Goal: Task Accomplishment & Management: Complete application form

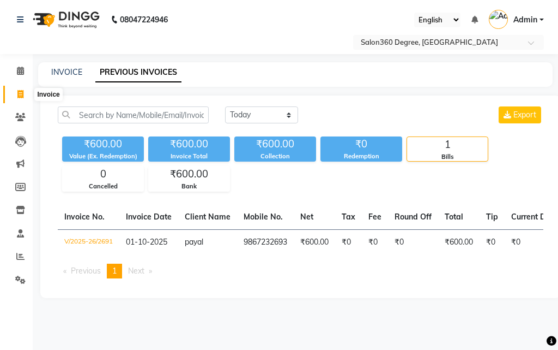
click at [19, 92] on icon at bounding box center [20, 94] width 6 height 8
select select "service"
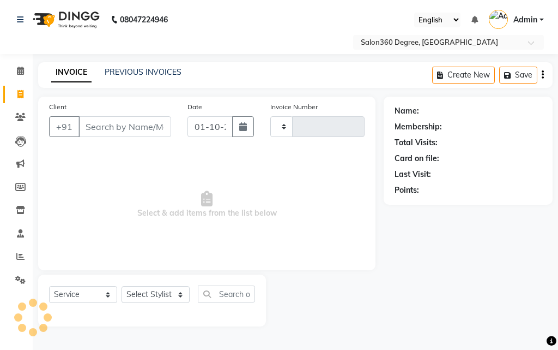
type input "2692"
select select "5215"
click at [95, 125] on input "Client" at bounding box center [125, 126] width 93 height 21
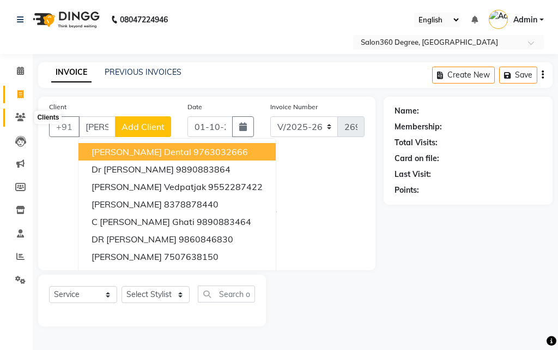
scroll to position [0, 1]
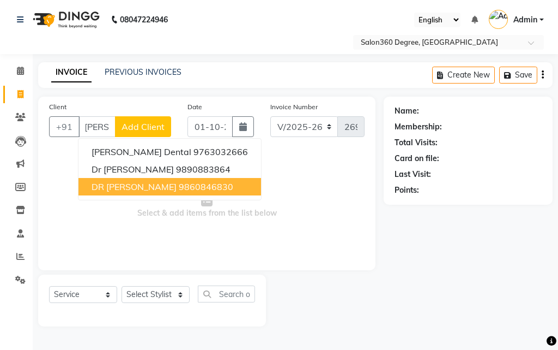
click at [119, 179] on button "DR RUTUZA 9860846830" at bounding box center [170, 186] width 183 height 17
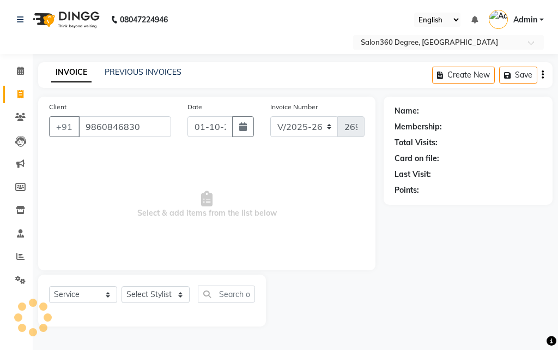
type input "9860846830"
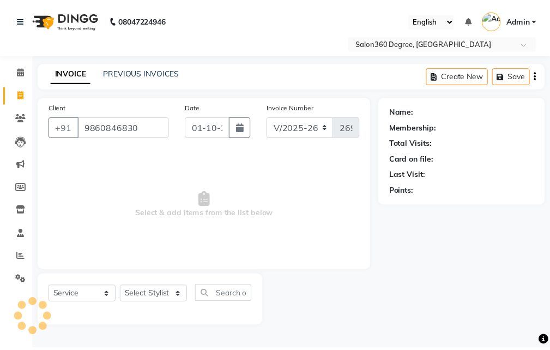
scroll to position [0, 0]
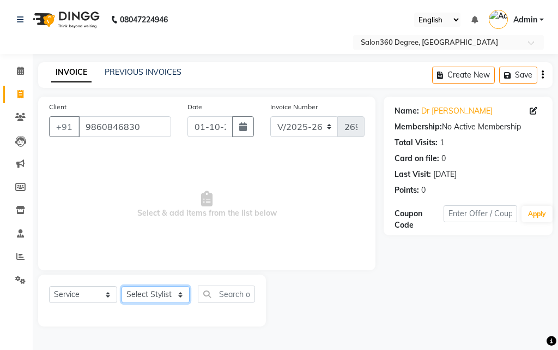
click at [178, 294] on select "Select Stylist [PERSON_NAME] [PERSON_NAME] dwarka [PERSON_NAME] khde [PERSON_NA…" at bounding box center [156, 294] width 68 height 17
select select "37037"
click at [122, 286] on select "Select Stylist [PERSON_NAME] [PERSON_NAME] dwarka [PERSON_NAME] khde [PERSON_NA…" at bounding box center [156, 294] width 68 height 17
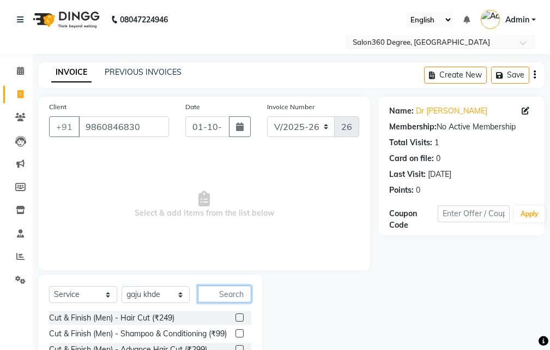
click at [215, 293] on input "text" at bounding box center [224, 293] width 53 height 17
type input "i"
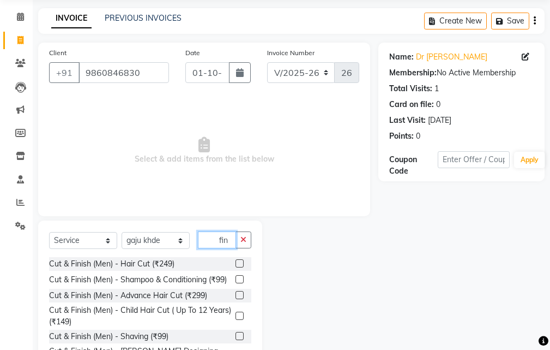
scroll to position [55, 0]
type input "fin"
click at [254, 127] on span "Select & add items from the list below" at bounding box center [204, 149] width 310 height 109
click at [443, 55] on link "Dr Rutuza" at bounding box center [451, 56] width 71 height 11
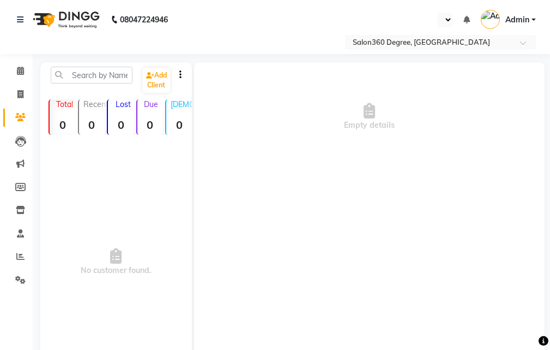
select select "en"
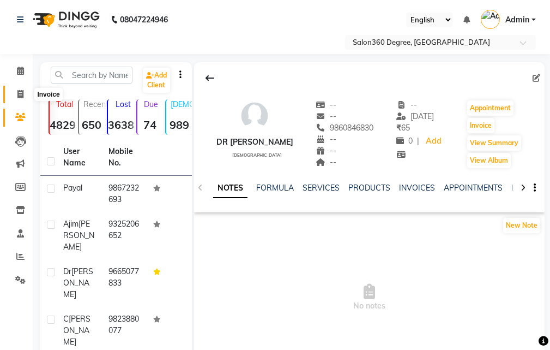
click at [20, 93] on icon at bounding box center [20, 94] width 6 height 8
select select "service"
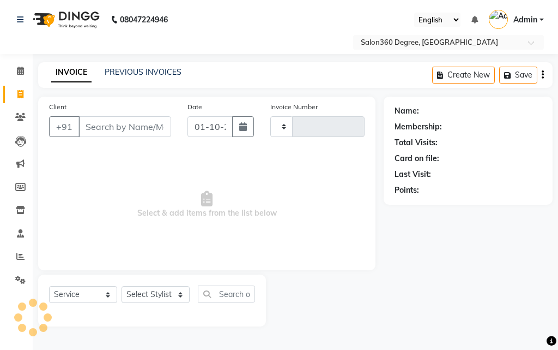
type input "2692"
select select "5215"
click at [111, 125] on input "Client" at bounding box center [125, 126] width 93 height 21
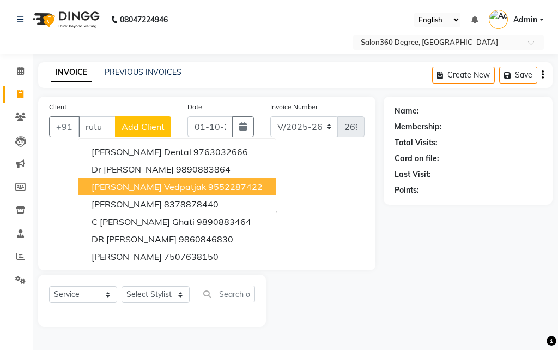
click at [131, 190] on span "[PERSON_NAME] vedpatjak" at bounding box center [149, 186] width 115 height 11
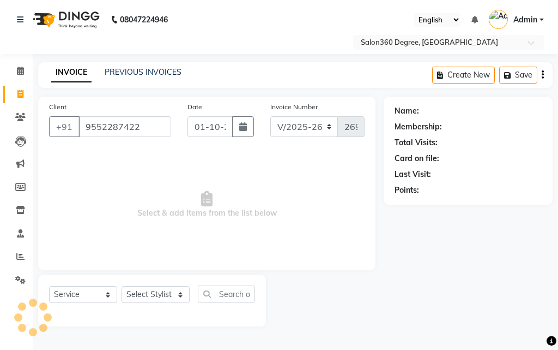
type input "9552287422"
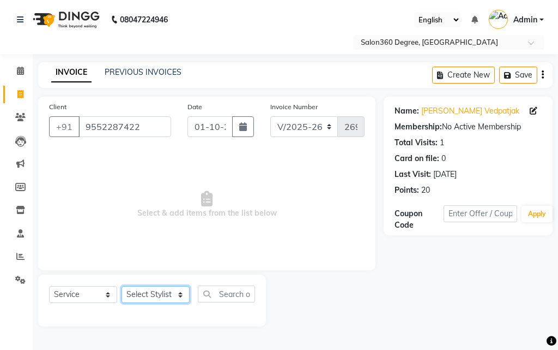
click at [176, 294] on select "Select Stylist [PERSON_NAME] [PERSON_NAME] dwarka [PERSON_NAME] khde [PERSON_NA…" at bounding box center [156, 294] width 68 height 17
select select "37037"
click at [122, 286] on select "Select Stylist [PERSON_NAME] [PERSON_NAME] dwarka [PERSON_NAME] khde [PERSON_NA…" at bounding box center [156, 294] width 68 height 17
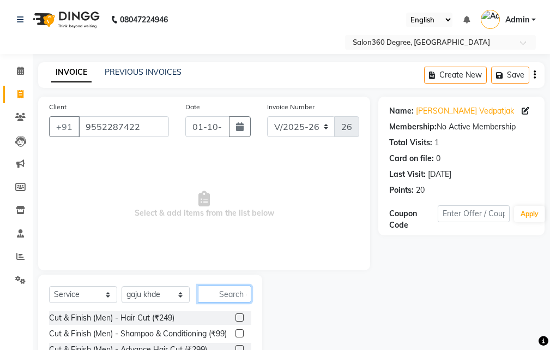
click at [229, 290] on input "text" at bounding box center [224, 293] width 53 height 17
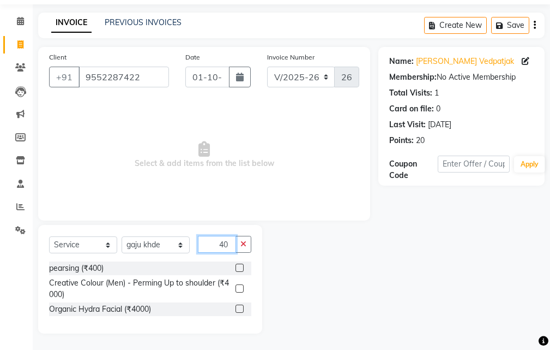
type input "4"
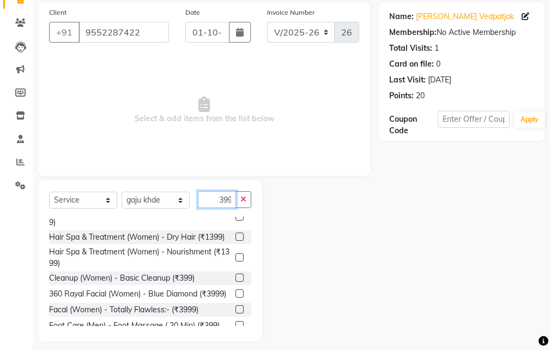
scroll to position [102, 0]
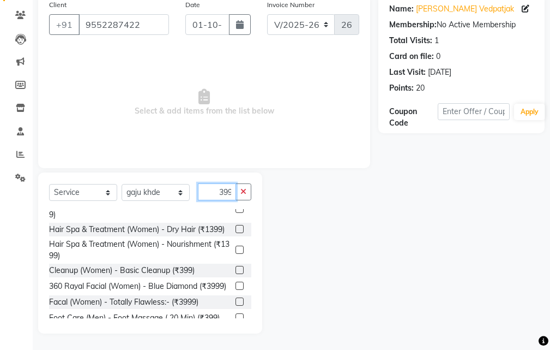
click at [233, 191] on input "399" at bounding box center [217, 191] width 38 height 17
type input "3"
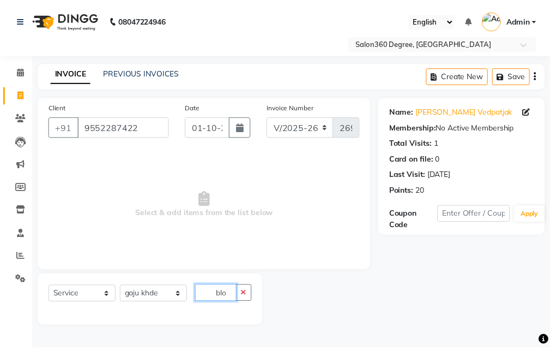
scroll to position [0, 0]
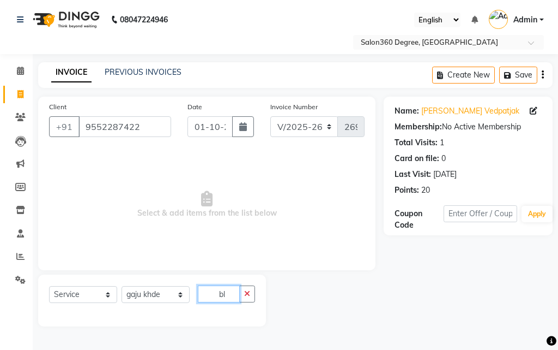
type input "b"
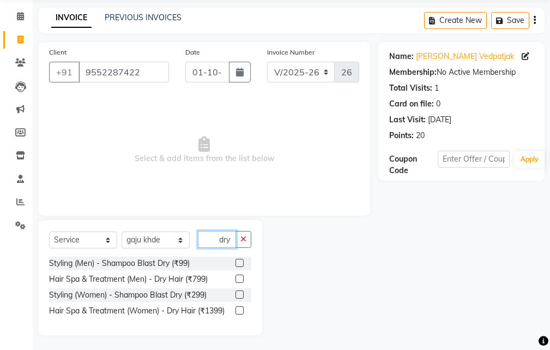
scroll to position [56, 0]
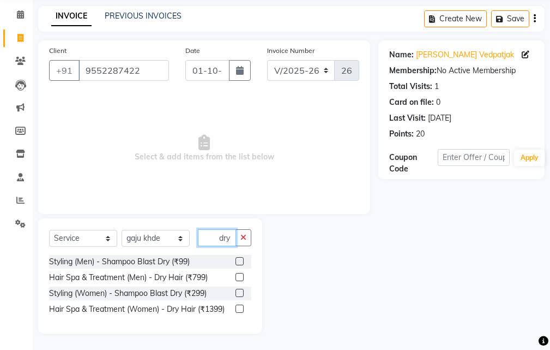
type input "dry"
click at [240, 289] on label at bounding box center [240, 292] width 8 height 8
click at [240, 290] on input "checkbox" at bounding box center [239, 293] width 7 height 7
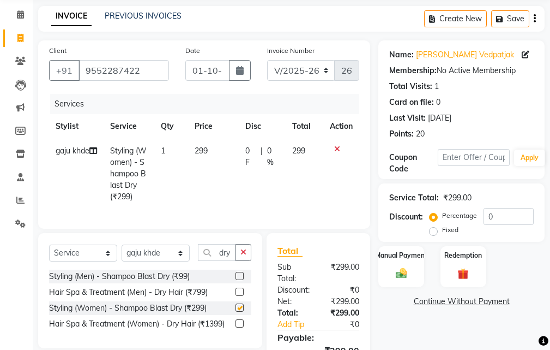
checkbox input "false"
click at [212, 145] on td "299" at bounding box center [213, 174] width 51 height 70
select select "37037"
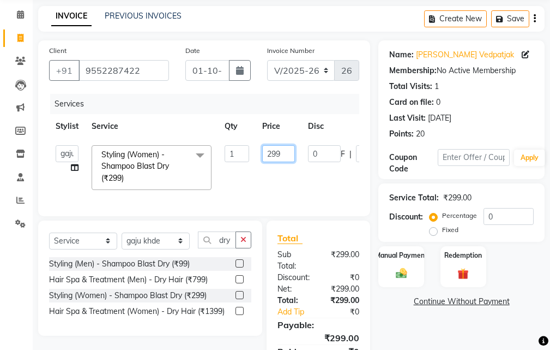
click at [280, 153] on input "299" at bounding box center [278, 153] width 33 height 17
type input "2"
type input "400"
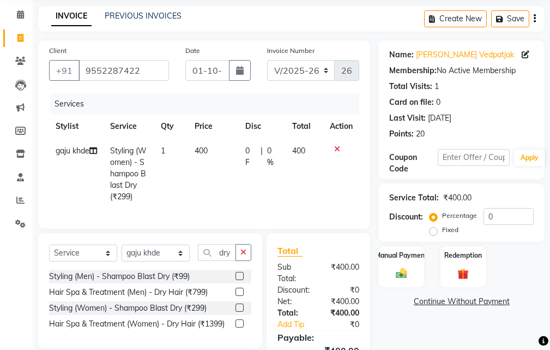
click at [288, 191] on tr "gaju khde Styling (Women) - Shampoo Blast Dry (₹299) 1 400 0 F | 0 % 400" at bounding box center [204, 174] width 310 height 70
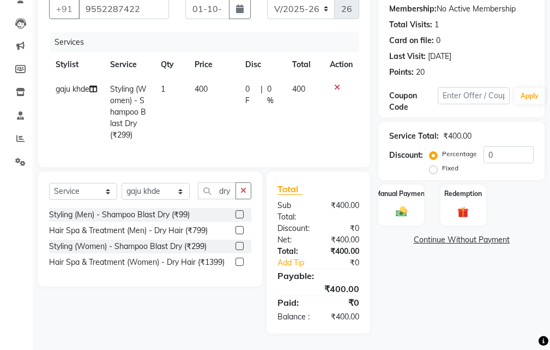
scroll to position [137, 0]
click at [404, 205] on img at bounding box center [401, 211] width 19 height 13
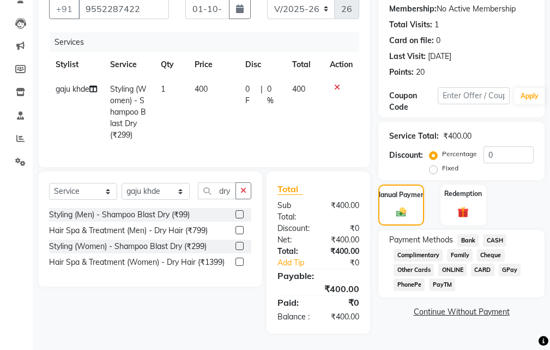
click at [496, 234] on span "CASH" at bounding box center [494, 240] width 23 height 13
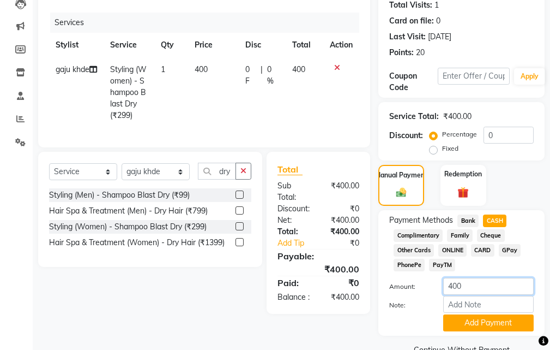
click at [471, 285] on input "400" at bounding box center [488, 286] width 91 height 17
type input "4"
click at [463, 221] on span "Bank" at bounding box center [468, 220] width 21 height 13
type input "400"
click at [468, 302] on input "Note:" at bounding box center [488, 304] width 91 height 17
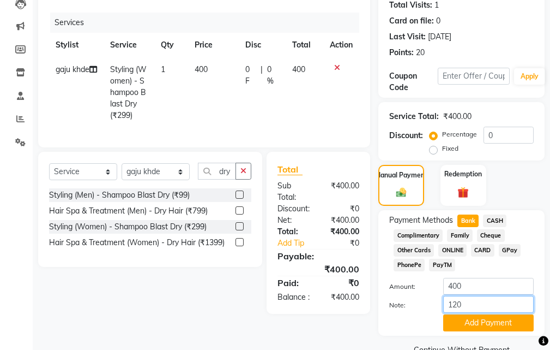
type input "120"
click at [488, 278] on input "400" at bounding box center [488, 286] width 91 height 17
click at [408, 320] on div at bounding box center [407, 322] width 53 height 17
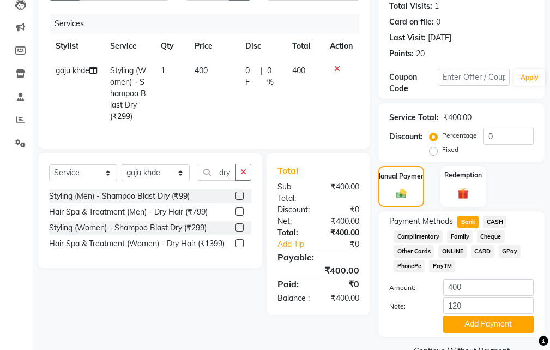
scroll to position [162, 0]
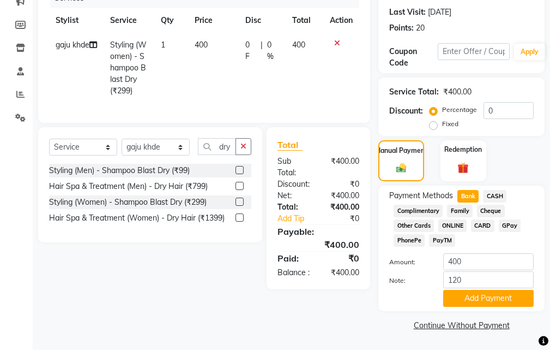
click at [498, 192] on span "CASH" at bounding box center [494, 196] width 23 height 13
click at [471, 198] on span "Bank" at bounding box center [468, 196] width 21 height 13
click at [501, 194] on span "CASH" at bounding box center [494, 196] width 23 height 13
click at [470, 279] on input "Note:" at bounding box center [488, 279] width 91 height 17
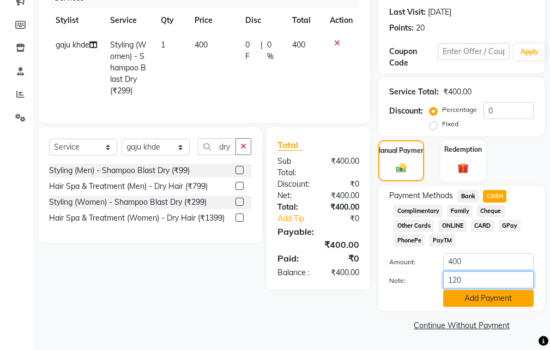
type input "120"
click at [467, 294] on button "Add Payment" at bounding box center [488, 298] width 91 height 17
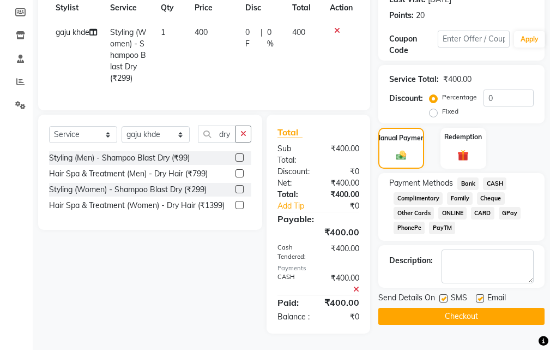
scroll to position [194, 0]
click at [464, 177] on span "Bank" at bounding box center [468, 183] width 21 height 13
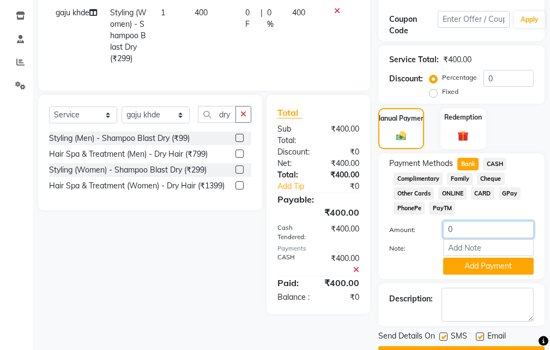
click at [464, 232] on input "0" at bounding box center [488, 229] width 91 height 17
type input "0"
type input "280"
click at [461, 246] on input "Note:" at bounding box center [488, 247] width 91 height 17
click at [430, 261] on div at bounding box center [407, 265] width 53 height 17
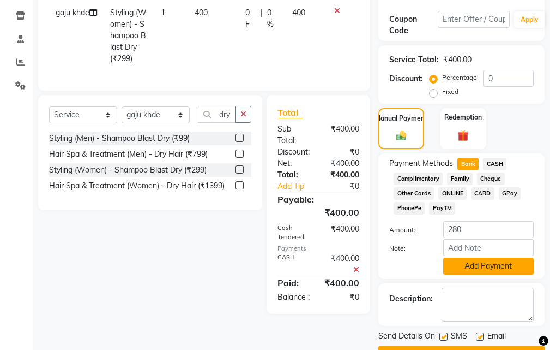
click at [462, 263] on button "Add Payment" at bounding box center [488, 265] width 91 height 17
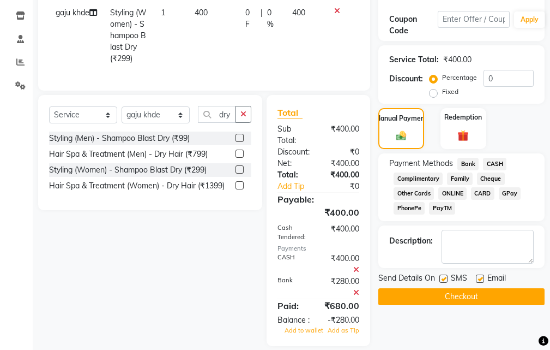
click at [357, 273] on icon at bounding box center [356, 270] width 6 height 8
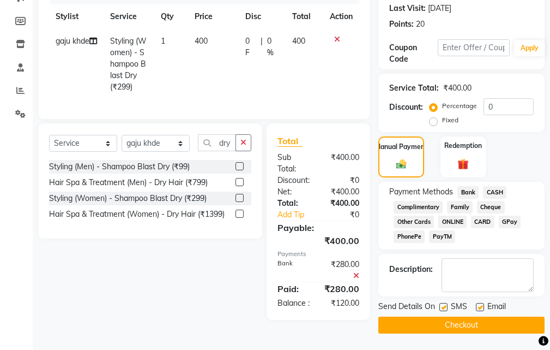
click at [357, 275] on icon at bounding box center [356, 276] width 6 height 8
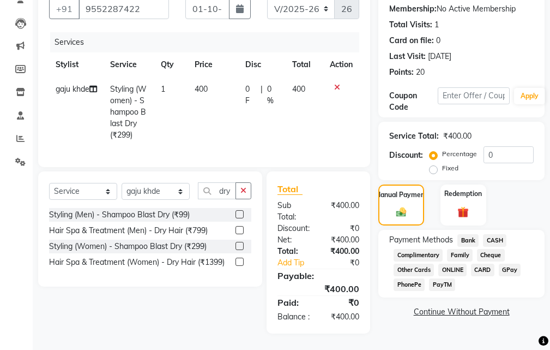
scroll to position [137, 0]
click at [473, 234] on span "Bank" at bounding box center [468, 240] width 21 height 13
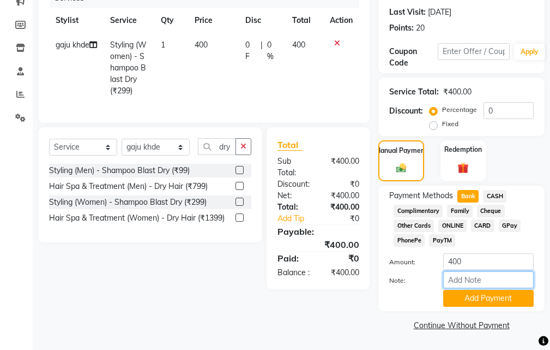
click at [470, 281] on input "Note:" at bounding box center [488, 279] width 91 height 17
type input "280"
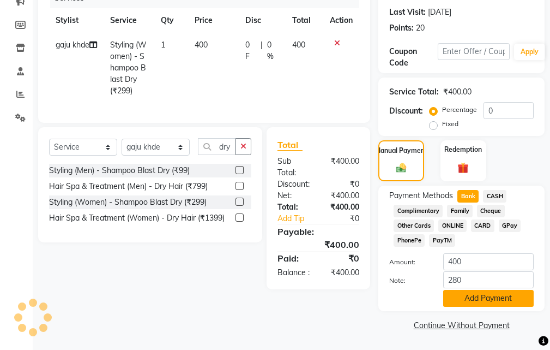
click at [472, 301] on button "Add Payment" at bounding box center [488, 298] width 91 height 17
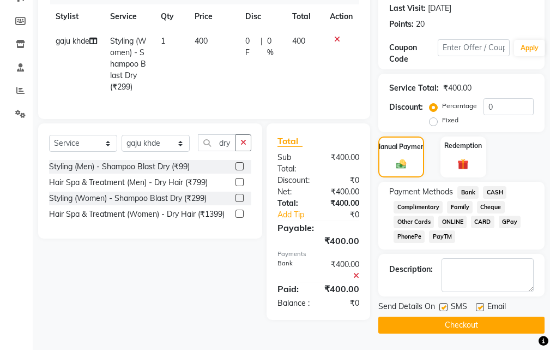
scroll to position [172, 0]
click at [494, 186] on span "CASH" at bounding box center [494, 192] width 23 height 13
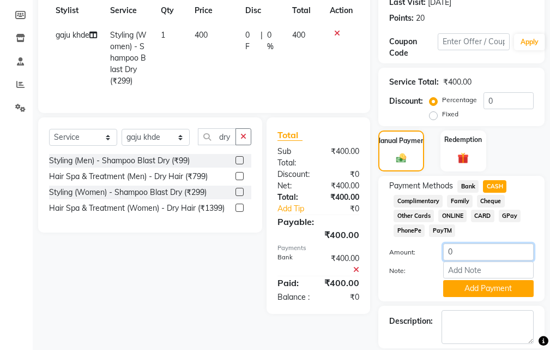
click at [454, 250] on input "0" at bounding box center [488, 251] width 91 height 17
type input "120"
click at [468, 287] on button "Add Payment" at bounding box center [488, 288] width 91 height 17
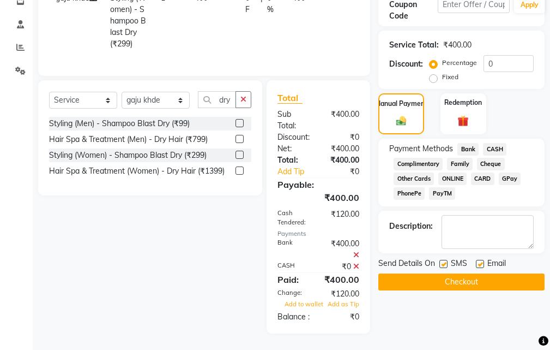
scroll to position [228, 0]
click at [461, 273] on button "Checkout" at bounding box center [461, 281] width 166 height 17
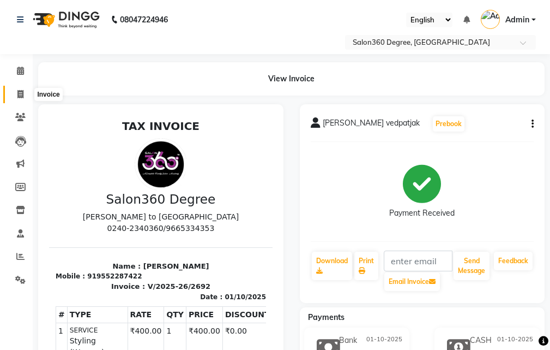
click at [19, 91] on icon at bounding box center [20, 94] width 6 height 8
select select "service"
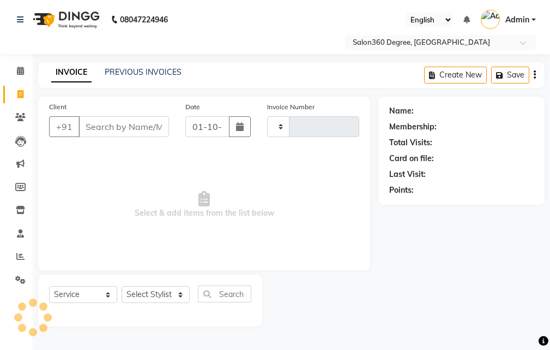
type input "2693"
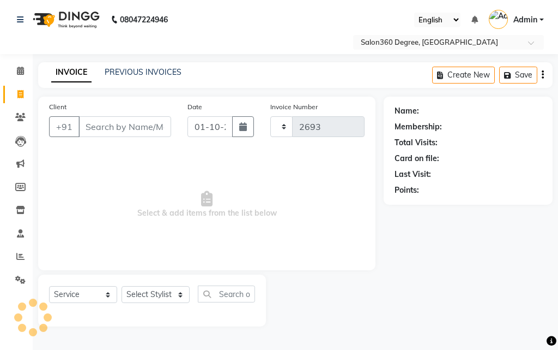
select select "5215"
click at [130, 130] on input "Client" at bounding box center [125, 126] width 93 height 21
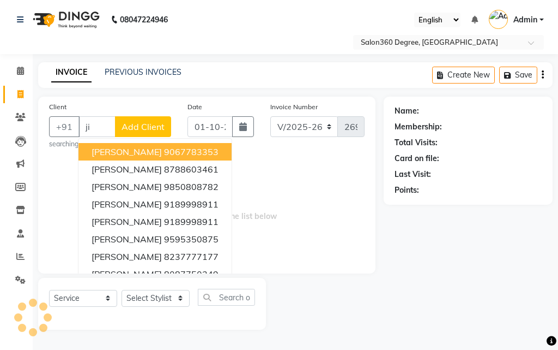
type input "j"
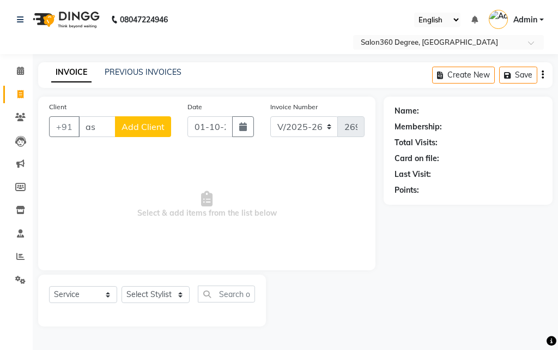
type input "a"
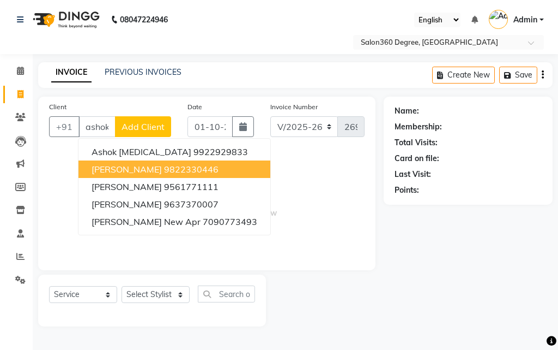
click at [164, 168] on ngb-highlight "9822330446" at bounding box center [191, 169] width 55 height 11
type input "9822330446"
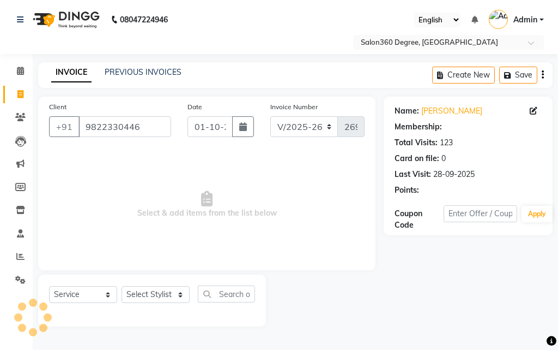
select select "1: Object"
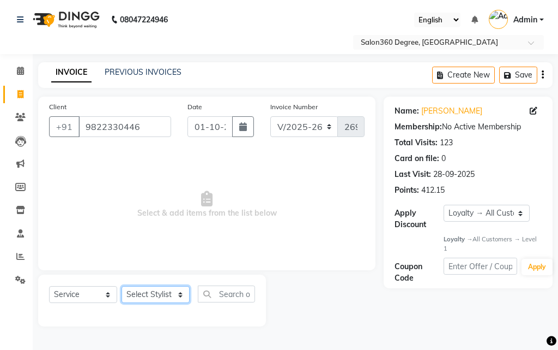
click at [179, 297] on select "Select Stylist [PERSON_NAME] [PERSON_NAME] dwarka [PERSON_NAME] khde [PERSON_NA…" at bounding box center [156, 294] width 68 height 17
select select "33523"
click at [122, 286] on select "Select Stylist [PERSON_NAME] [PERSON_NAME] dwarka [PERSON_NAME] khde [PERSON_NA…" at bounding box center [156, 294] width 68 height 17
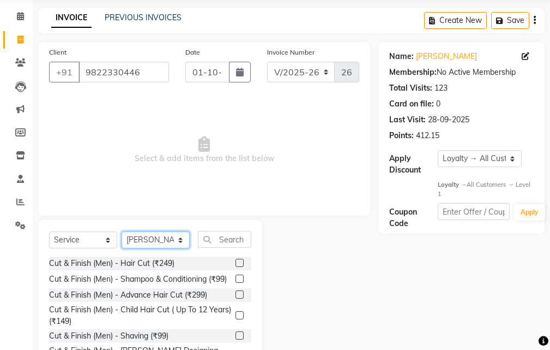
scroll to position [55, 0]
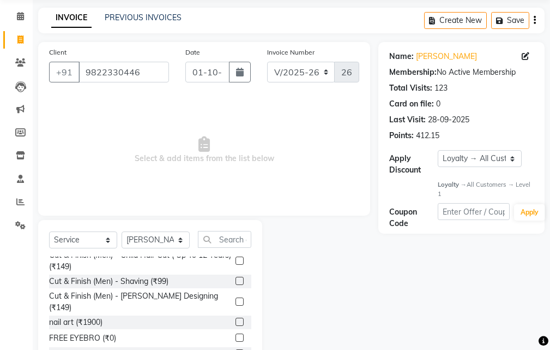
click at [236, 285] on label at bounding box center [240, 280] width 8 height 8
click at [236, 285] on input "checkbox" at bounding box center [239, 281] width 7 height 7
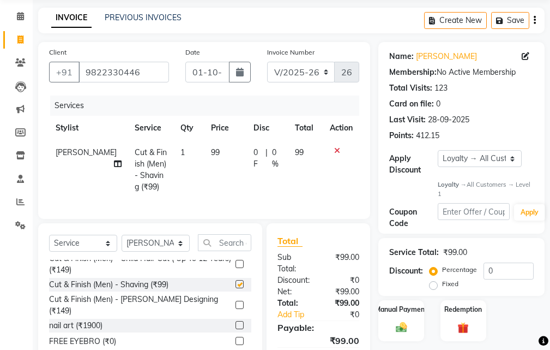
checkbox input "false"
click at [394, 322] on img at bounding box center [401, 327] width 19 height 13
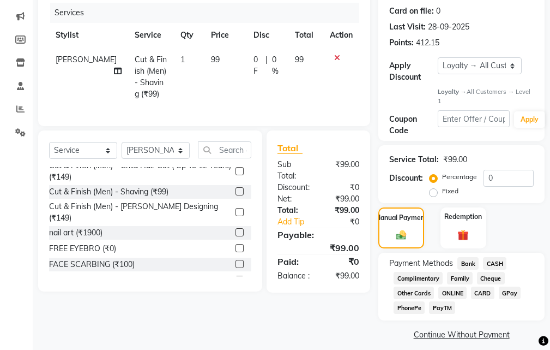
scroll to position [157, 0]
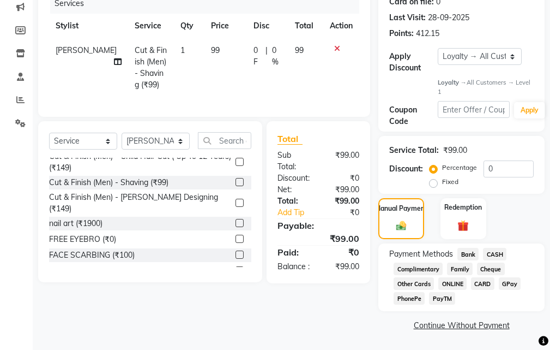
click at [496, 251] on span "CASH" at bounding box center [494, 254] width 23 height 13
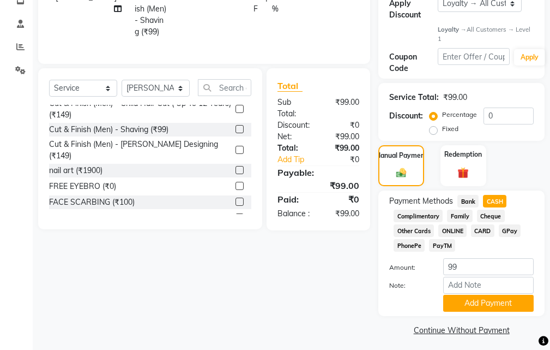
scroll to position [214, 0]
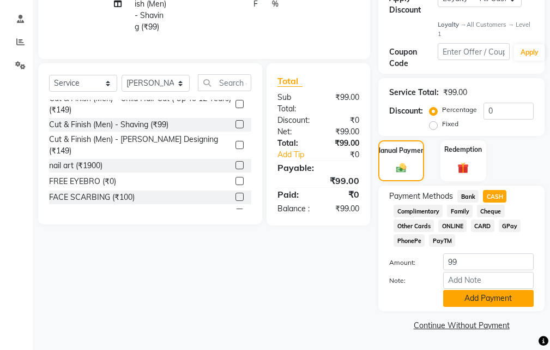
click at [480, 298] on button "Add Payment" at bounding box center [488, 298] width 91 height 17
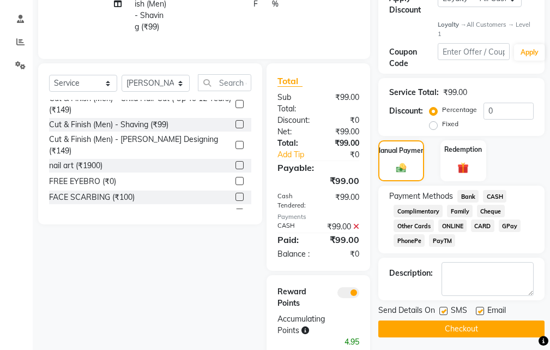
click at [468, 327] on button "Checkout" at bounding box center [461, 328] width 166 height 17
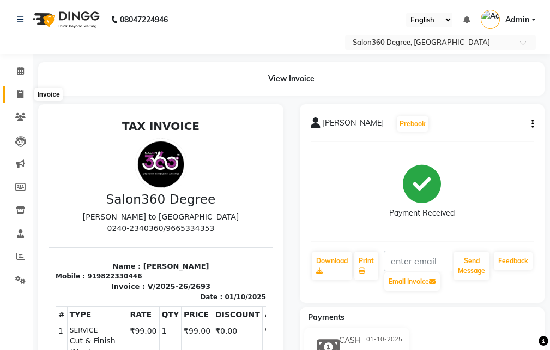
click at [24, 91] on span at bounding box center [20, 94] width 19 height 13
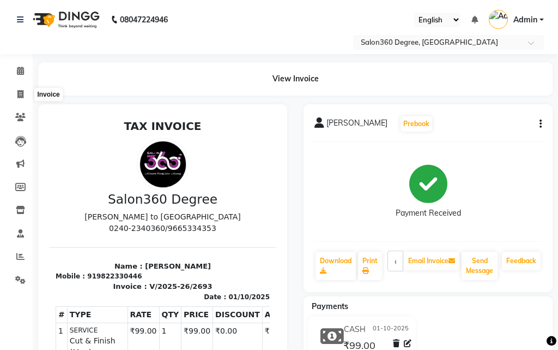
select select "5215"
select select "service"
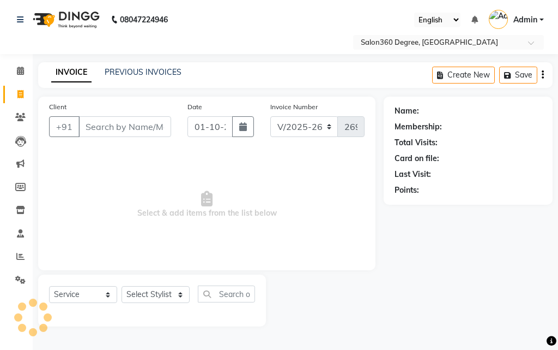
click at [125, 127] on input "Client" at bounding box center [125, 126] width 93 height 21
type input "7030361239"
select select "1: Object"
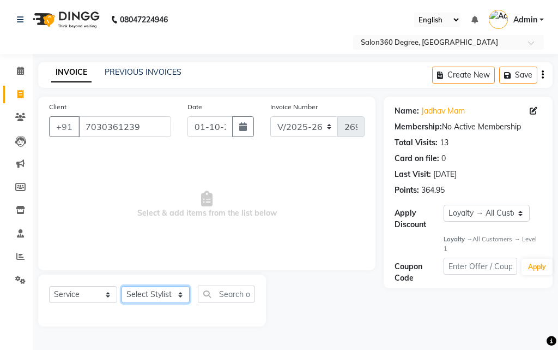
click at [182, 296] on select "Select Stylist [PERSON_NAME] [PERSON_NAME] dwarka [PERSON_NAME] khde [PERSON_NA…" at bounding box center [156, 294] width 68 height 17
select select "33524"
click at [122, 286] on select "Select Stylist [PERSON_NAME] [PERSON_NAME] dwarka [PERSON_NAME] khde [PERSON_NA…" at bounding box center [156, 294] width 68 height 17
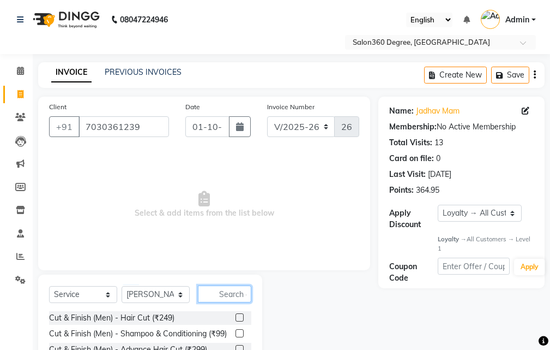
click at [220, 294] on input "text" at bounding box center [224, 293] width 53 height 17
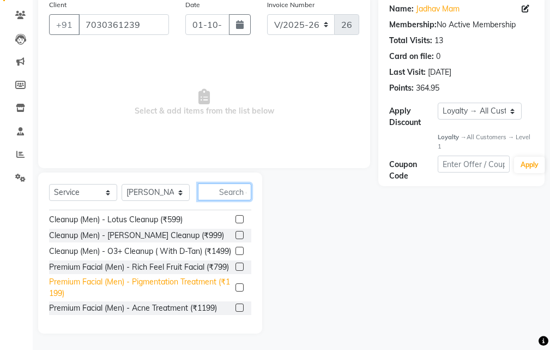
scroll to position [1036, 0]
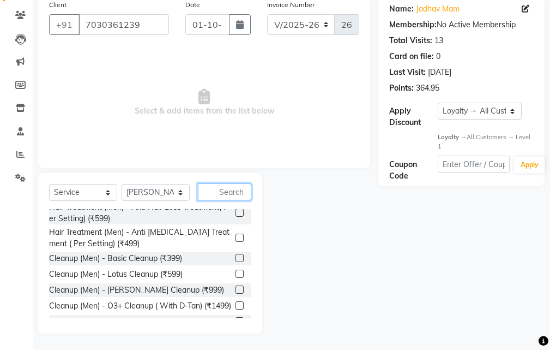
click at [229, 190] on input "text" at bounding box center [224, 191] width 53 height 17
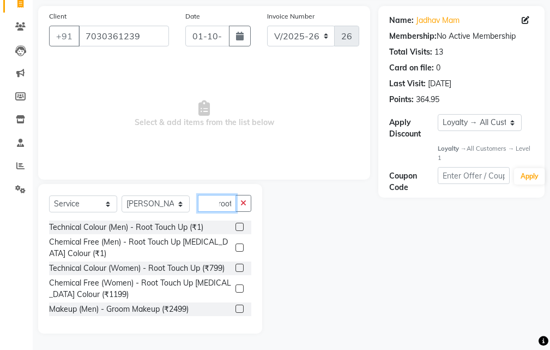
scroll to position [75, 0]
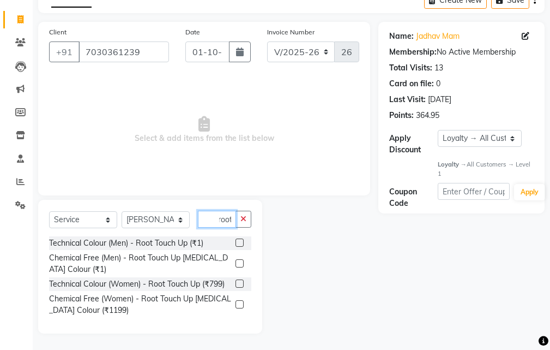
type input "root"
click at [238, 305] on label at bounding box center [240, 304] width 8 height 8
click at [238, 305] on input "checkbox" at bounding box center [239, 304] width 7 height 7
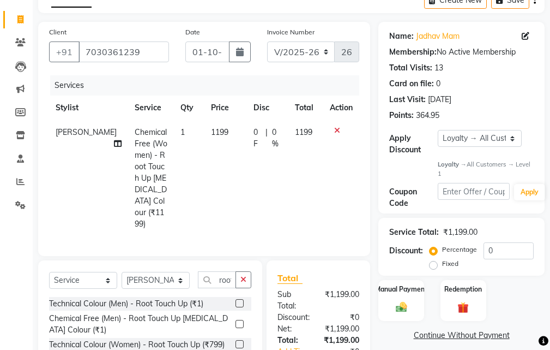
checkbox input "false"
click at [213, 131] on td "1199" at bounding box center [225, 178] width 43 height 116
select select "33524"
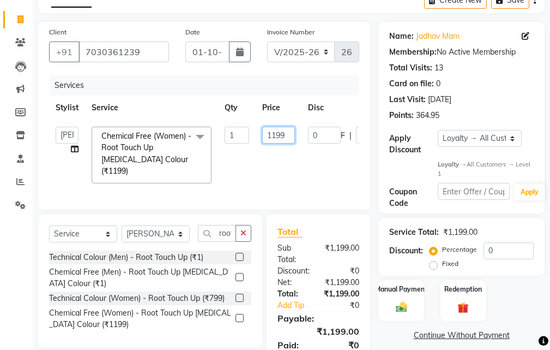
click at [287, 135] on input "1199" at bounding box center [278, 135] width 33 height 17
type input "1000"
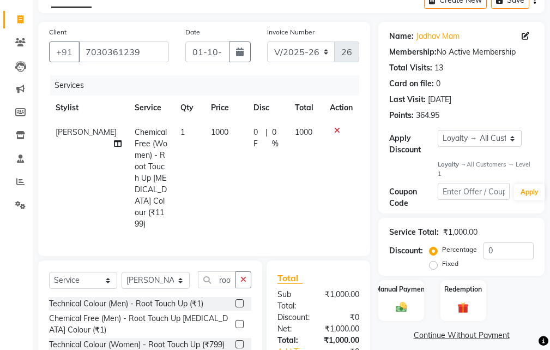
click at [282, 151] on tr "[PERSON_NAME] Chemical Free (Women) - Root Touch Up [MEDICAL_DATA] Colour (₹119…" at bounding box center [204, 178] width 310 height 116
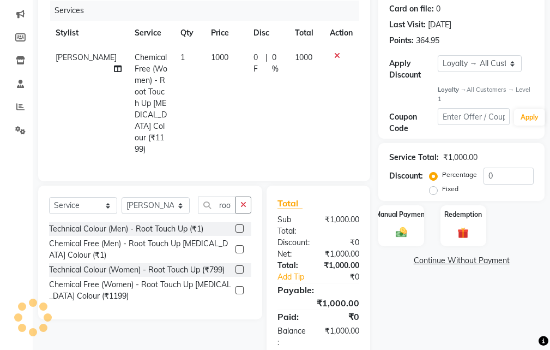
scroll to position [160, 0]
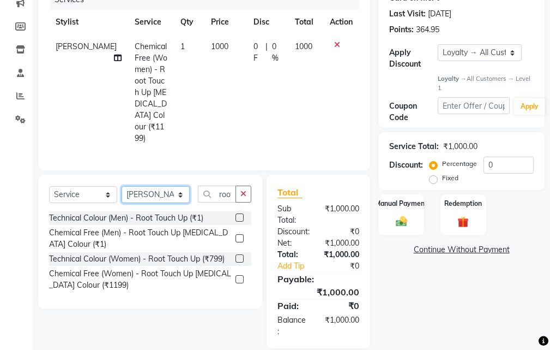
click at [182, 186] on select "Select Stylist [PERSON_NAME] [PERSON_NAME] dwarka [PERSON_NAME] khde [PERSON_NA…" at bounding box center [156, 194] width 68 height 17
select select "80072"
click at [122, 186] on select "Select Stylist [PERSON_NAME] [PERSON_NAME] dwarka [PERSON_NAME] khde [PERSON_NA…" at bounding box center [156, 194] width 68 height 17
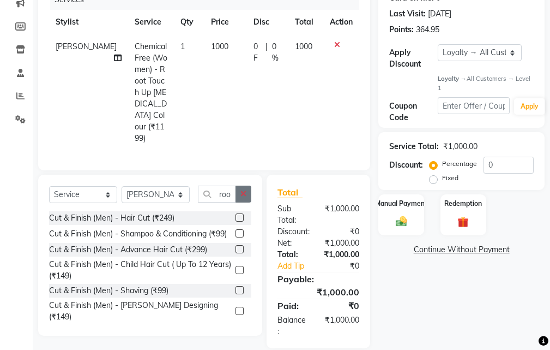
click at [243, 190] on icon "button" at bounding box center [243, 194] width 6 height 8
click at [243, 185] on input "text" at bounding box center [224, 193] width 53 height 17
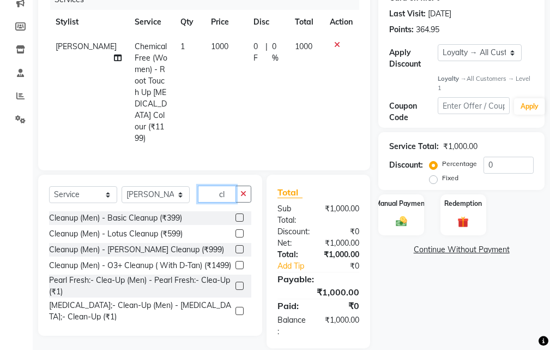
type input "cl"
click at [236, 213] on label at bounding box center [240, 217] width 8 height 8
click at [236, 214] on input "checkbox" at bounding box center [239, 217] width 7 height 7
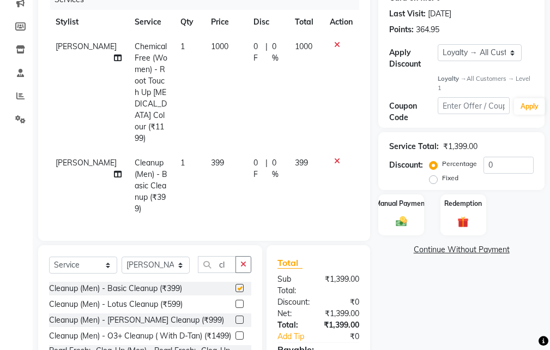
checkbox input "false"
click at [219, 151] on td "399" at bounding box center [225, 186] width 43 height 70
select select "80072"
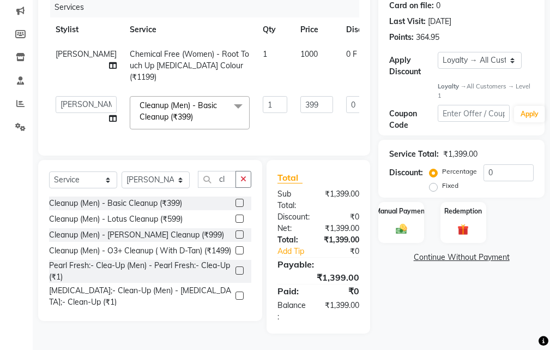
scroll to position [149, 0]
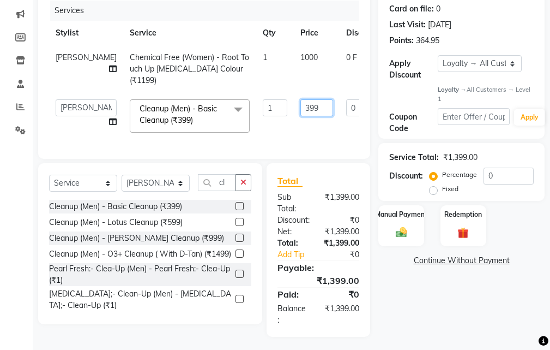
click at [300, 99] on input "399" at bounding box center [316, 107] width 33 height 17
type input "3"
type input "500"
click at [404, 238] on img at bounding box center [401, 232] width 19 height 13
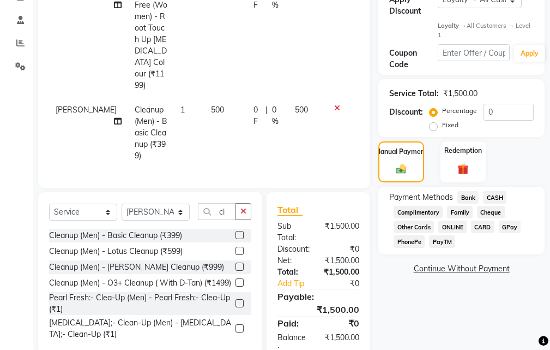
scroll to position [219, 0]
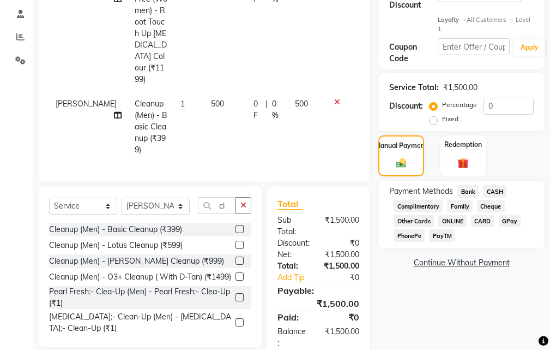
drag, startPoint x: 473, startPoint y: 189, endPoint x: 470, endPoint y: 195, distance: 6.8
click at [472, 189] on span "Bank" at bounding box center [468, 191] width 21 height 13
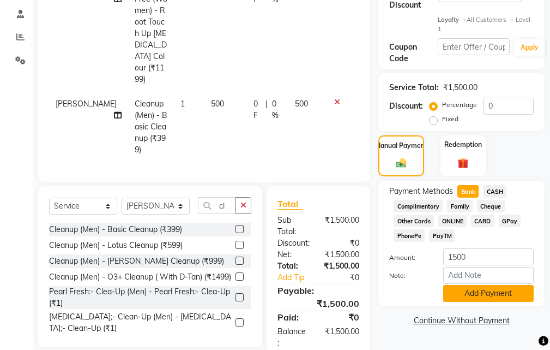
click at [477, 293] on button "Add Payment" at bounding box center [488, 293] width 91 height 17
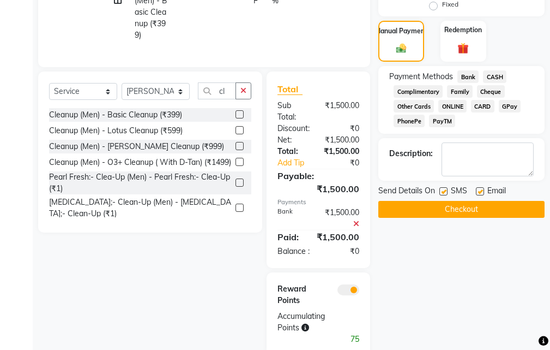
scroll to position [341, 0]
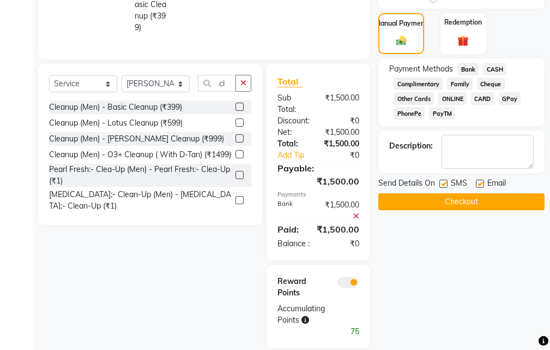
click at [437, 201] on button "Checkout" at bounding box center [461, 201] width 166 height 17
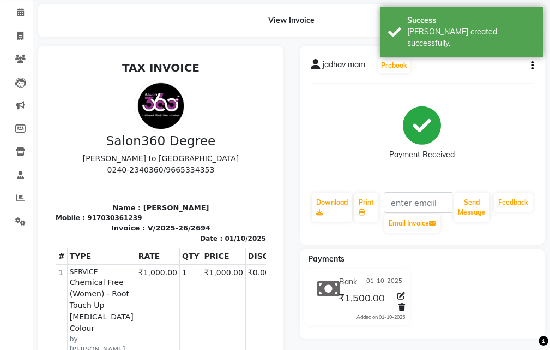
scroll to position [55, 0]
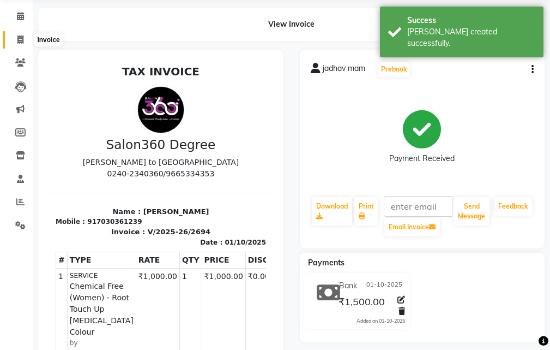
click at [17, 39] on span at bounding box center [20, 40] width 19 height 13
select select "5215"
select select "service"
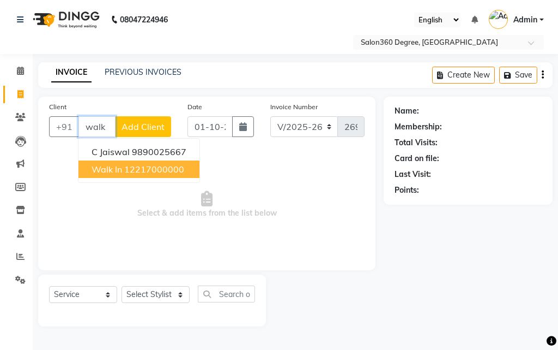
click at [133, 168] on ngb-highlight "12217000000" at bounding box center [154, 169] width 60 height 11
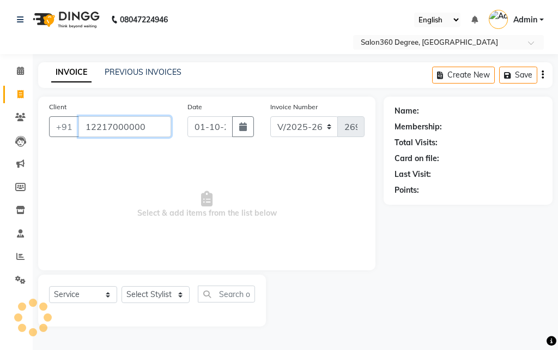
type input "12217000000"
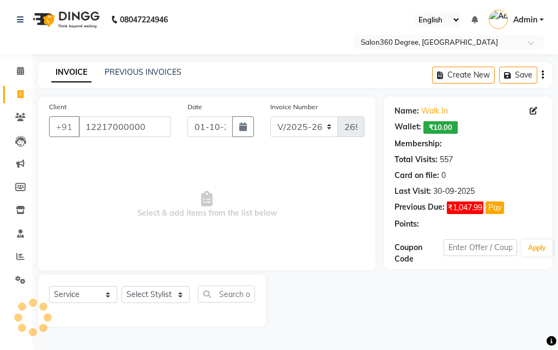
select select "1: Object"
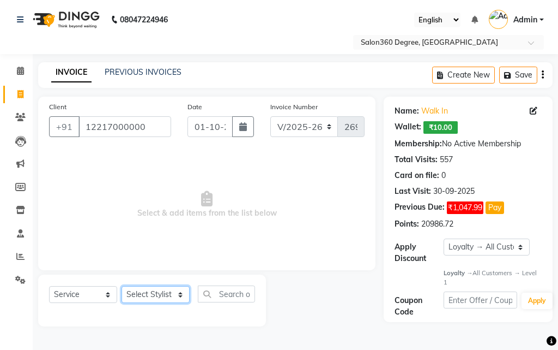
click at [182, 294] on select "Select Stylist [PERSON_NAME] [PERSON_NAME] dwarka [PERSON_NAME] khde [PERSON_NA…" at bounding box center [156, 294] width 68 height 17
select select "33518"
click at [122, 286] on select "Select Stylist [PERSON_NAME] [PERSON_NAME] dwarka [PERSON_NAME] khde [PERSON_NA…" at bounding box center [156, 294] width 68 height 17
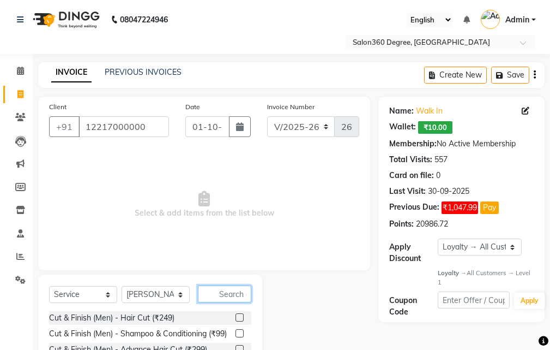
click at [228, 293] on input "text" at bounding box center [224, 293] width 53 height 17
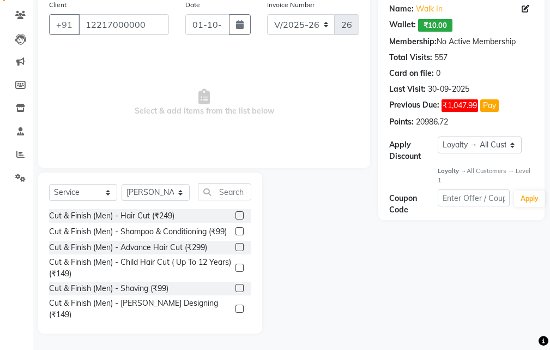
click at [236, 215] on label at bounding box center [240, 215] width 8 height 8
click at [236, 215] on input "checkbox" at bounding box center [239, 215] width 7 height 7
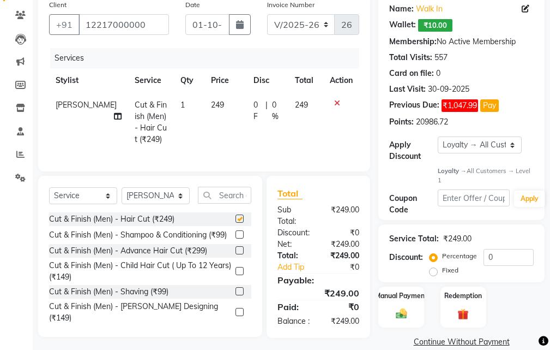
checkbox input "false"
click at [236, 295] on label at bounding box center [240, 291] width 8 height 8
click at [236, 295] on input "checkbox" at bounding box center [239, 291] width 7 height 7
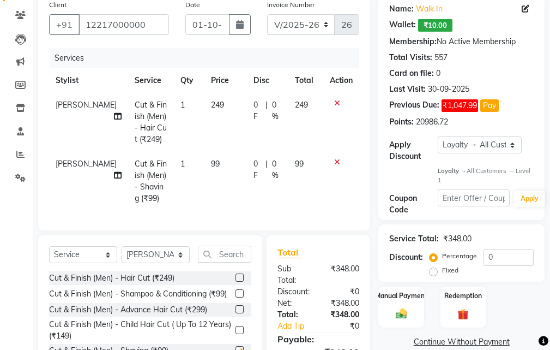
checkbox input "false"
click at [214, 101] on td "249" at bounding box center [225, 122] width 43 height 59
select select "33518"
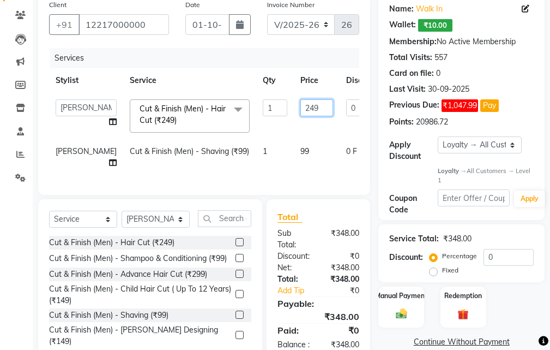
click at [300, 110] on input "249" at bounding box center [316, 107] width 33 height 17
type input "250"
click at [285, 143] on tbody "[PERSON_NAME] [PERSON_NAME] dwarka [PERSON_NAME] khde [PERSON_NAME] Mahesh [PER…" at bounding box center [278, 134] width 459 height 82
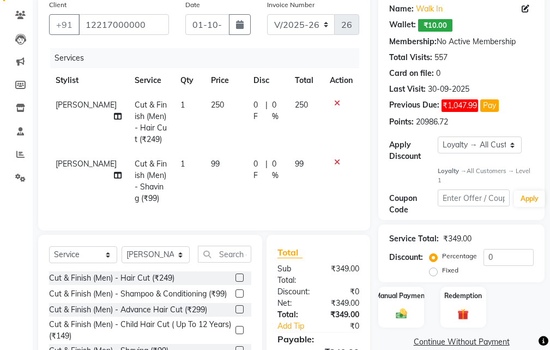
click at [310, 157] on td "99" at bounding box center [305, 181] width 35 height 59
select select "33518"
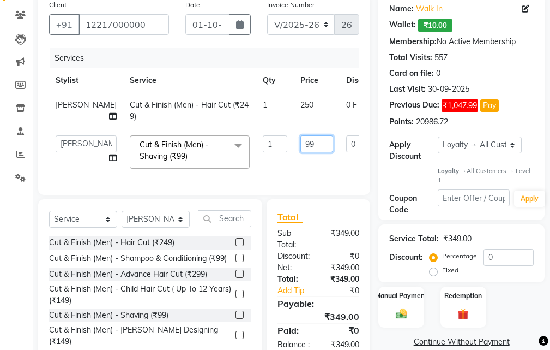
click at [300, 152] on input "99" at bounding box center [316, 143] width 33 height 17
type input "9"
type input "100"
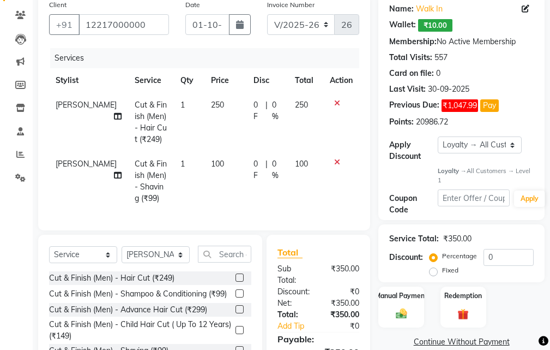
click at [292, 182] on tr "[PERSON_NAME] Cut & Finish (Men) - Shaving (₹99) 1 100 0 F | 0 % 100" at bounding box center [204, 181] width 310 height 59
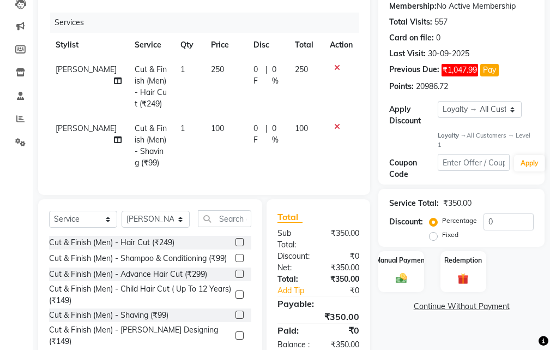
scroll to position [157, 0]
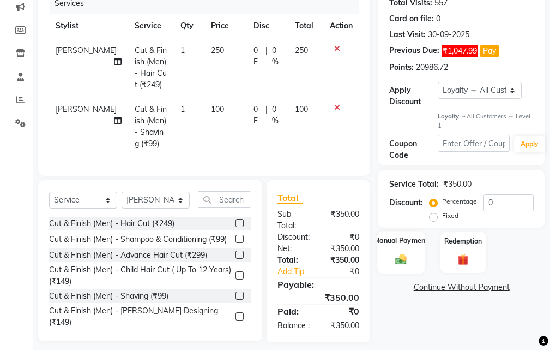
click at [403, 238] on label "Manual Payment" at bounding box center [401, 241] width 55 height 10
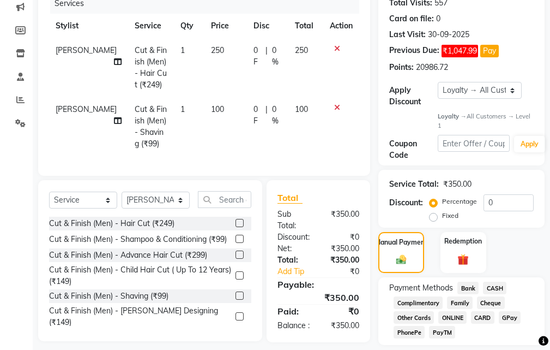
click at [498, 287] on span "CASH" at bounding box center [494, 287] width 23 height 13
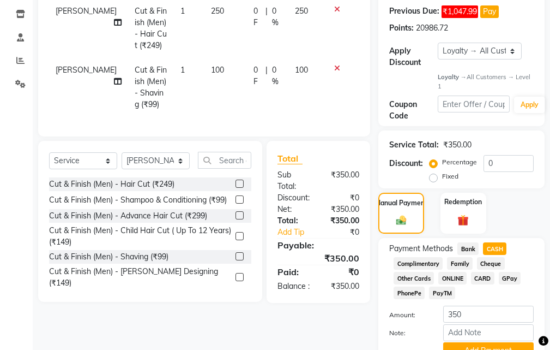
scroll to position [248, 0]
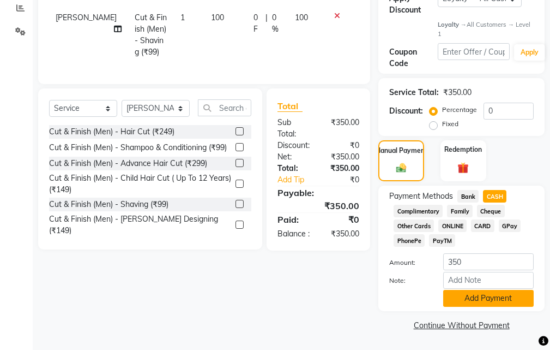
click at [474, 296] on button "Add Payment" at bounding box center [488, 298] width 91 height 17
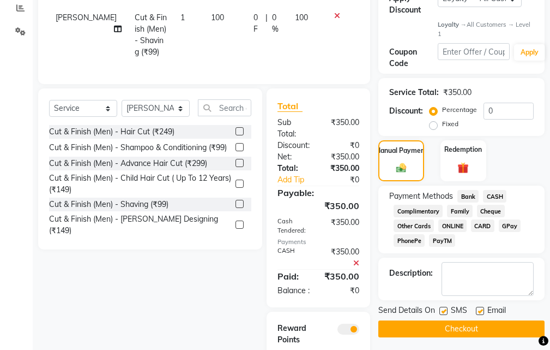
click at [438, 326] on button "Checkout" at bounding box center [461, 328] width 166 height 17
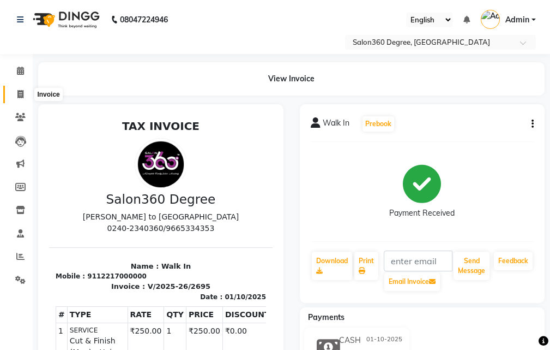
click at [16, 93] on span at bounding box center [20, 94] width 19 height 13
select select "service"
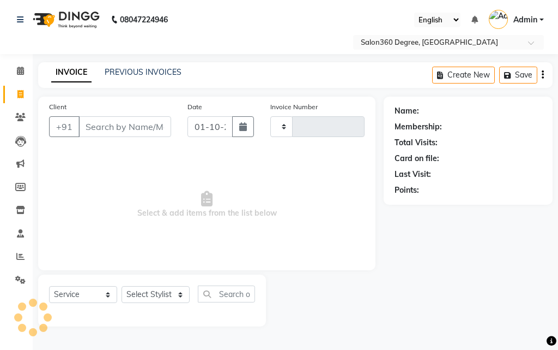
type input "2696"
select select "5215"
click at [115, 119] on input "Client" at bounding box center [125, 126] width 93 height 21
type input "9373987348"
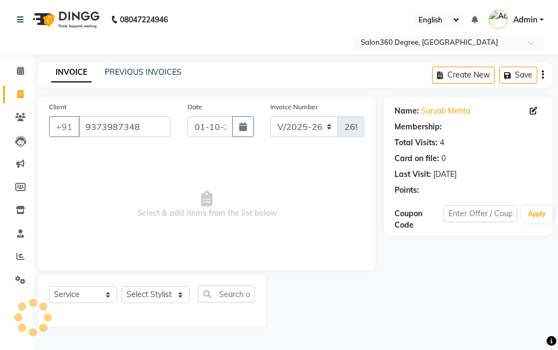
select select "1: Object"
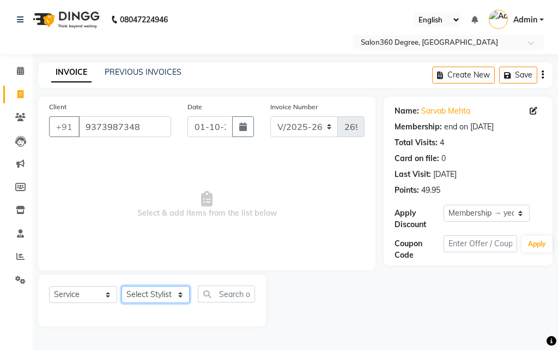
click at [173, 293] on select "Select Stylist [PERSON_NAME] [PERSON_NAME] dwarka [PERSON_NAME] khde [PERSON_NA…" at bounding box center [156, 294] width 68 height 17
select select "33524"
click at [122, 286] on select "Select Stylist [PERSON_NAME] [PERSON_NAME] dwarka [PERSON_NAME] khde [PERSON_NA…" at bounding box center [156, 294] width 68 height 17
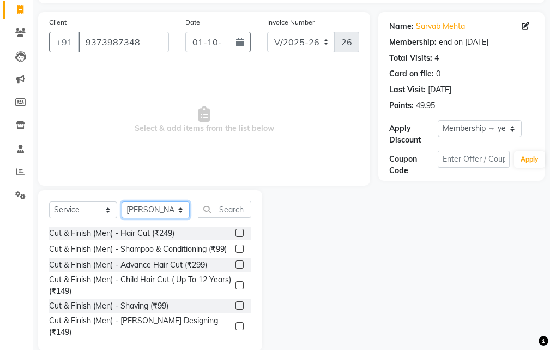
scroll to position [102, 0]
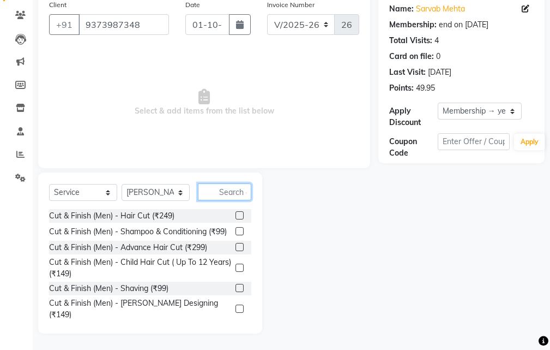
click at [220, 190] on input "text" at bounding box center [224, 191] width 53 height 17
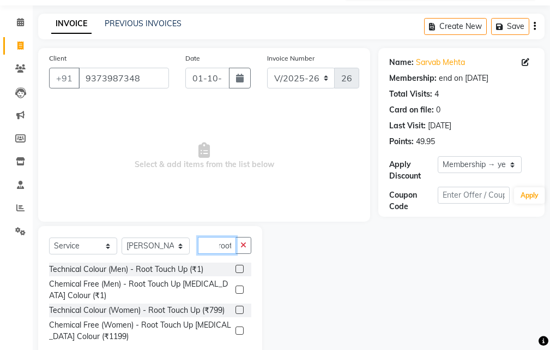
scroll to position [75, 0]
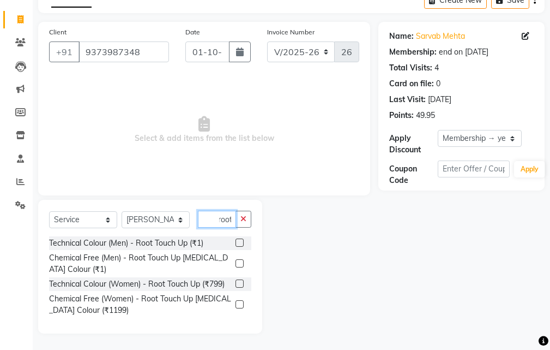
type input "root"
click at [238, 241] on label at bounding box center [240, 242] width 8 height 8
click at [238, 241] on input "checkbox" at bounding box center [239, 242] width 7 height 7
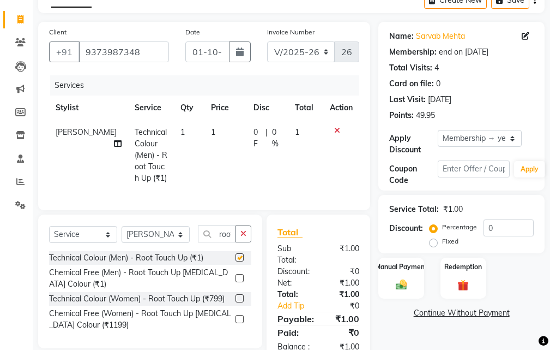
checkbox input "false"
click at [204, 129] on td "1" at bounding box center [225, 155] width 43 height 70
select select "33524"
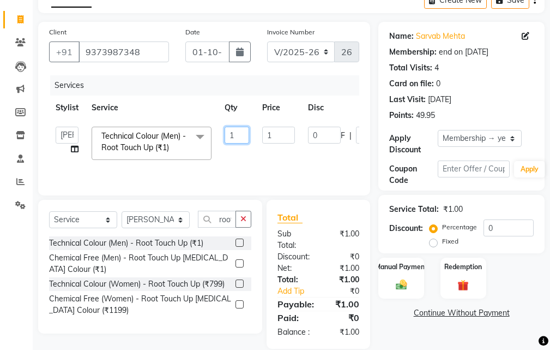
click at [245, 134] on input "1" at bounding box center [237, 135] width 25 height 17
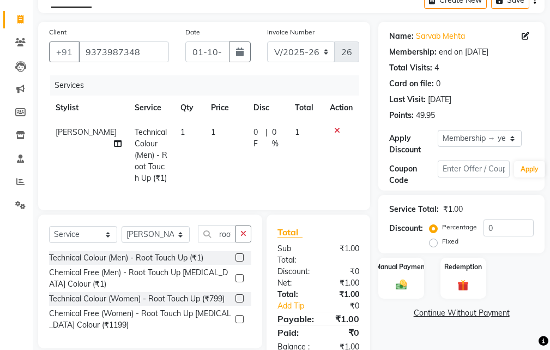
click at [296, 130] on span "1" at bounding box center [297, 132] width 4 height 10
select select "33524"
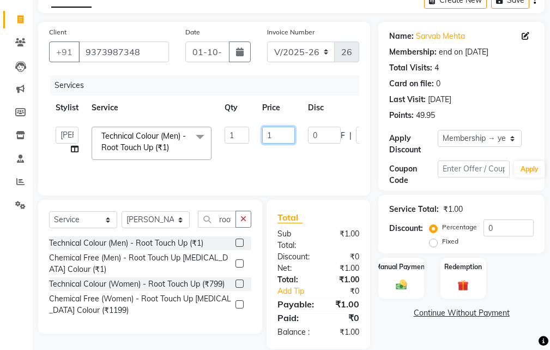
click at [284, 133] on input "1" at bounding box center [278, 135] width 33 height 17
type input "800"
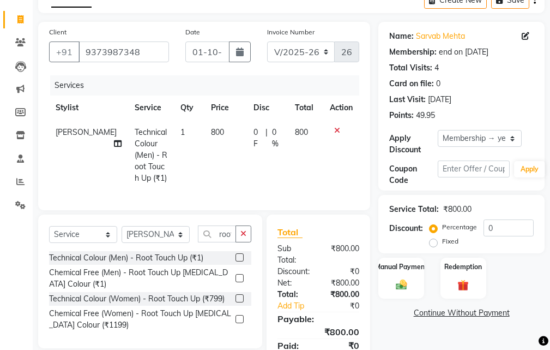
click at [291, 167] on tr "[PERSON_NAME] Technical Colour (Men) - Root Touch Up (₹1) 1 800 0 F | 0 % 800" at bounding box center [204, 155] width 310 height 70
click at [383, 279] on div "Manual Payment" at bounding box center [401, 277] width 47 height 43
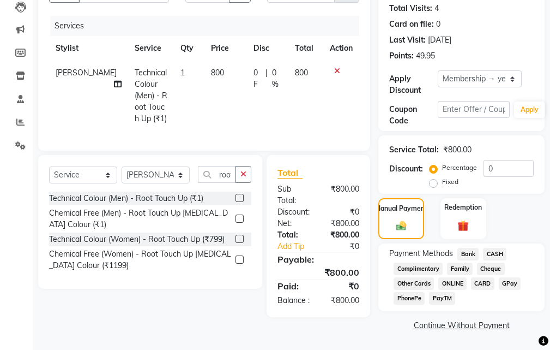
scroll to position [137, 0]
click at [473, 252] on span "Bank" at bounding box center [468, 254] width 21 height 13
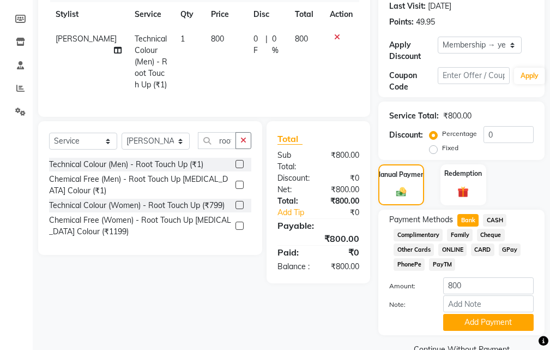
scroll to position [192, 0]
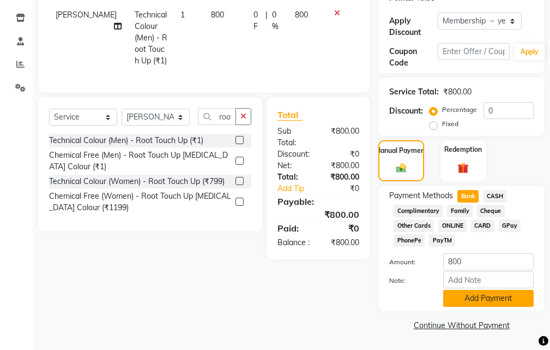
click at [470, 294] on button "Add Payment" at bounding box center [488, 298] width 91 height 17
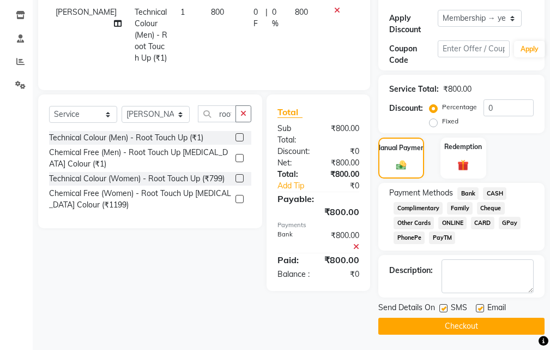
scroll to position [196, 0]
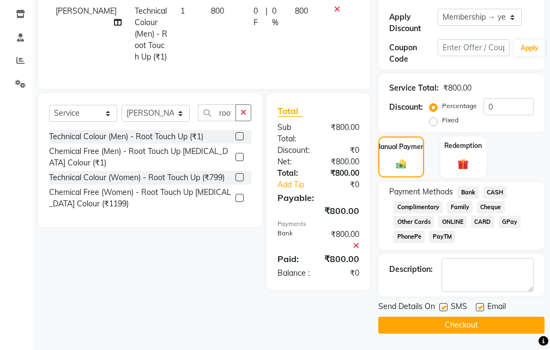
click at [454, 327] on button "Checkout" at bounding box center [461, 324] width 166 height 17
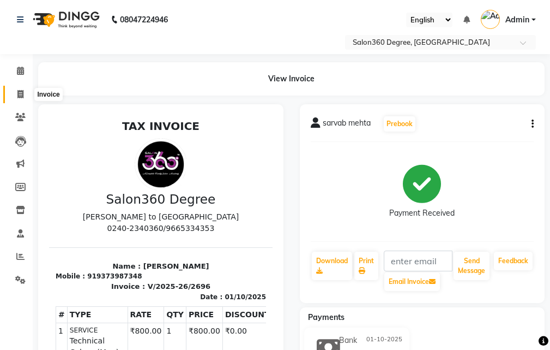
click at [17, 94] on icon at bounding box center [20, 94] width 6 height 8
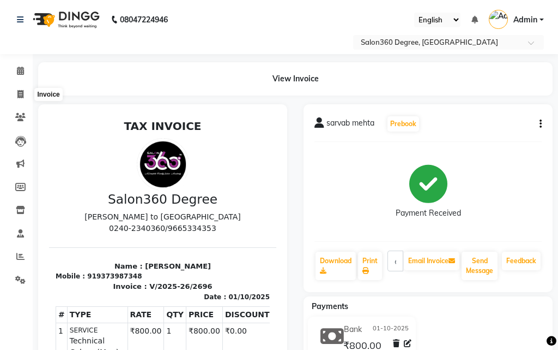
select select "5215"
select select "service"
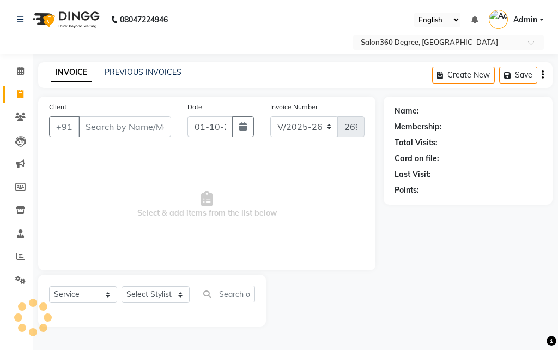
click at [110, 123] on input "Client" at bounding box center [125, 126] width 93 height 21
click at [110, 125] on input "Client" at bounding box center [125, 126] width 93 height 21
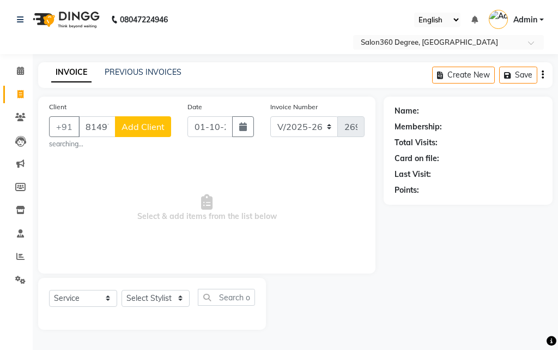
type input "8149723488"
click at [140, 121] on button "Add Client" at bounding box center [143, 126] width 56 height 21
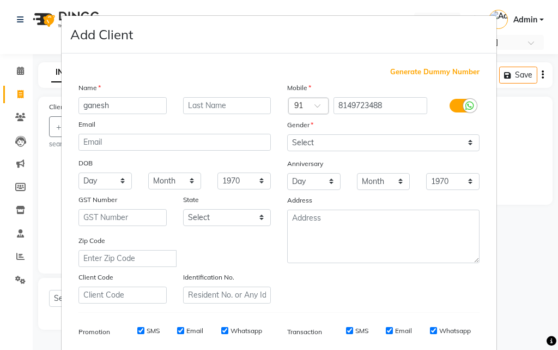
type input "ganesh"
click at [220, 109] on input "text" at bounding box center [227, 105] width 88 height 17
type input "gaikwad"
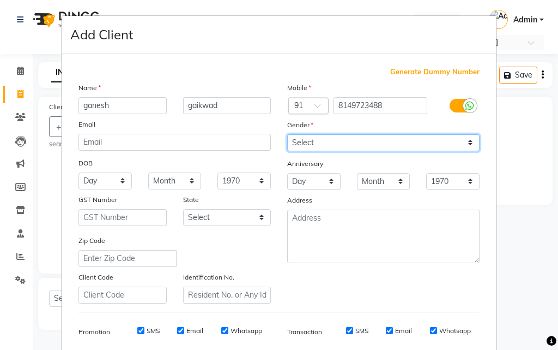
click at [469, 146] on select "Select [DEMOGRAPHIC_DATA] [DEMOGRAPHIC_DATA] Other Prefer Not To Say" at bounding box center [383, 142] width 192 height 17
select select "[DEMOGRAPHIC_DATA]"
click at [287, 134] on select "Select [DEMOGRAPHIC_DATA] [DEMOGRAPHIC_DATA] Other Prefer Not To Say" at bounding box center [383, 142] width 192 height 17
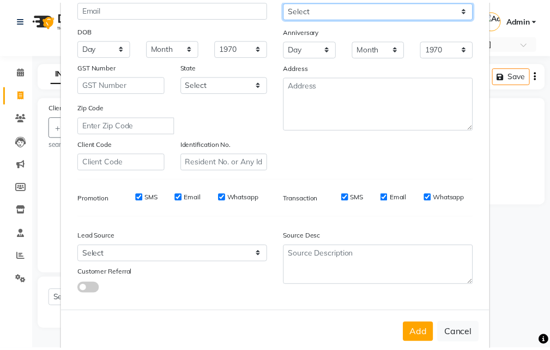
scroll to position [154, 0]
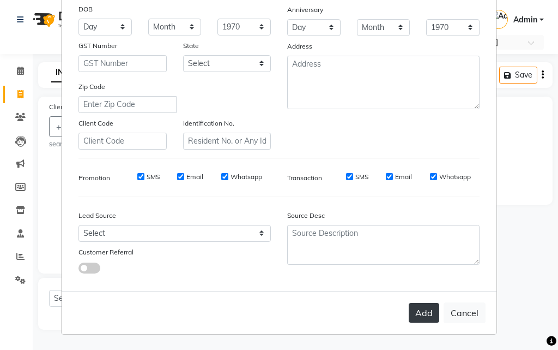
click at [417, 315] on button "Add" at bounding box center [424, 313] width 31 height 20
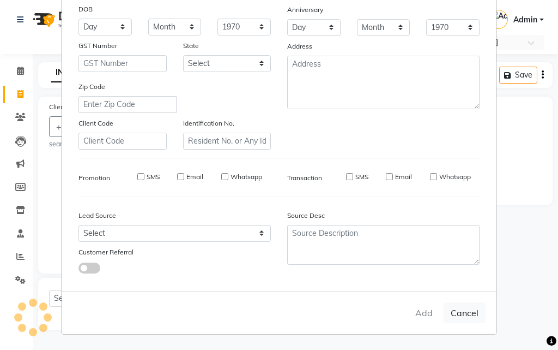
select select
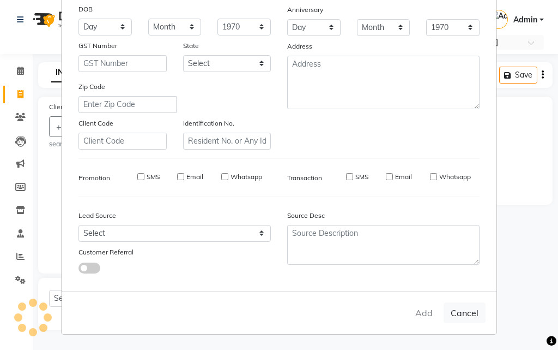
select select
checkbox input "false"
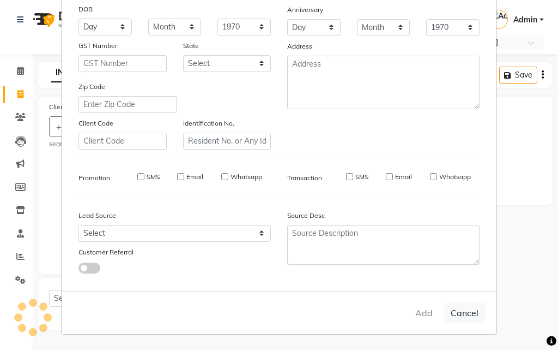
checkbox input "false"
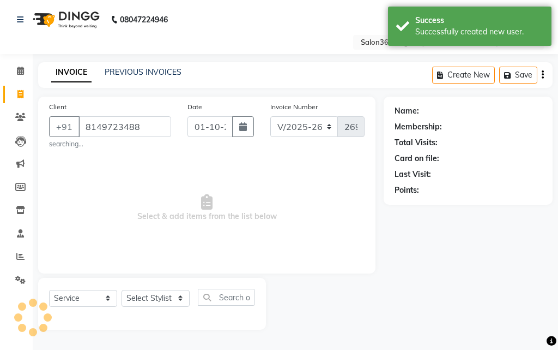
select select "1: Object"
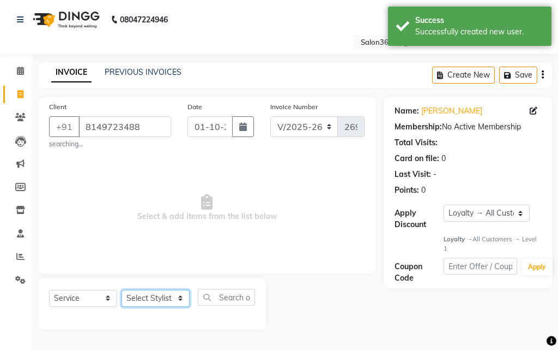
click at [179, 296] on select "Select Stylist [PERSON_NAME] [PERSON_NAME] dwarka [PERSON_NAME] khde [PERSON_NA…" at bounding box center [156, 298] width 68 height 17
select select "33518"
click at [122, 290] on select "Select Stylist [PERSON_NAME] [PERSON_NAME] dwarka [PERSON_NAME] khde [PERSON_NA…" at bounding box center [156, 298] width 68 height 17
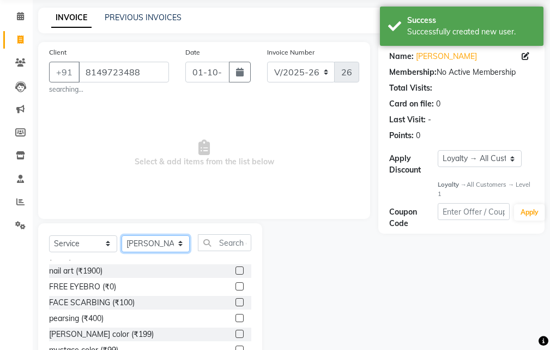
scroll to position [55, 0]
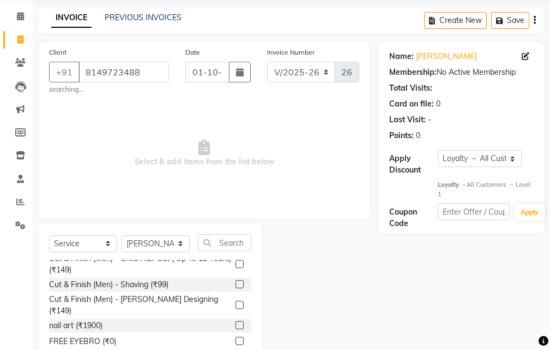
click at [236, 306] on label at bounding box center [240, 304] width 8 height 8
click at [236, 306] on input "checkbox" at bounding box center [239, 305] width 7 height 7
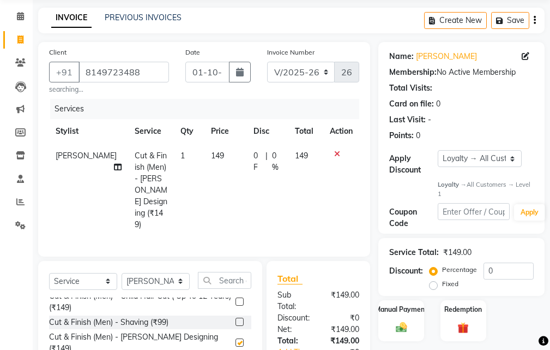
checkbox input "false"
click at [398, 320] on div "Manual Payment" at bounding box center [401, 320] width 47 height 43
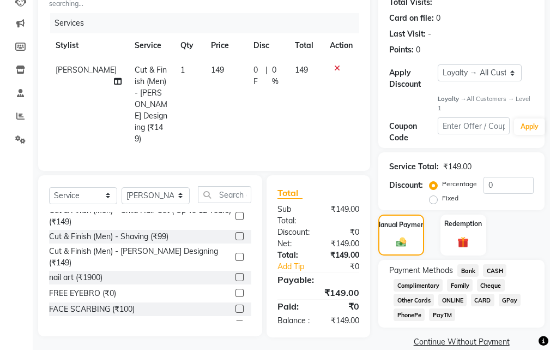
scroll to position [157, 0]
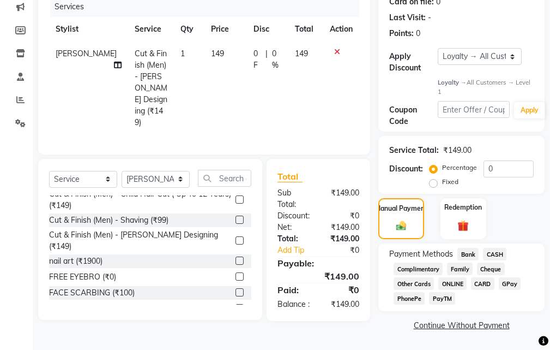
click at [490, 254] on span "CASH" at bounding box center [494, 254] width 23 height 13
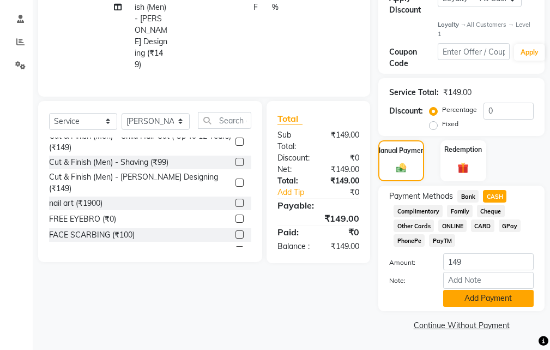
click at [470, 296] on button "Add Payment" at bounding box center [488, 298] width 91 height 17
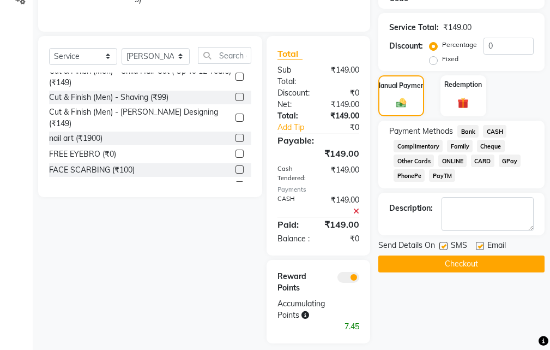
scroll to position [286, 0]
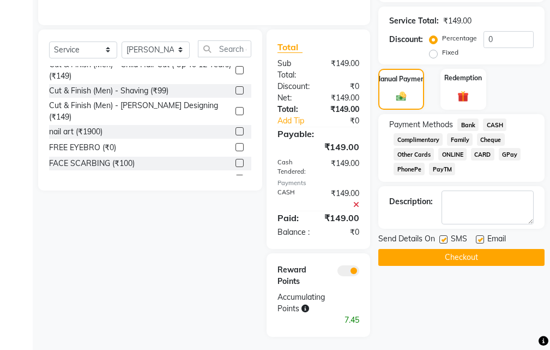
click at [444, 262] on button "Checkout" at bounding box center [461, 257] width 166 height 17
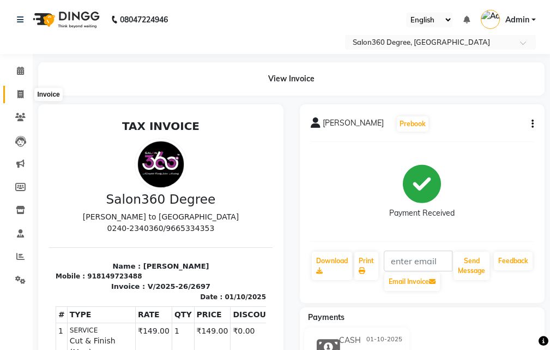
click at [20, 92] on icon at bounding box center [20, 94] width 6 height 8
select select "5215"
select select "service"
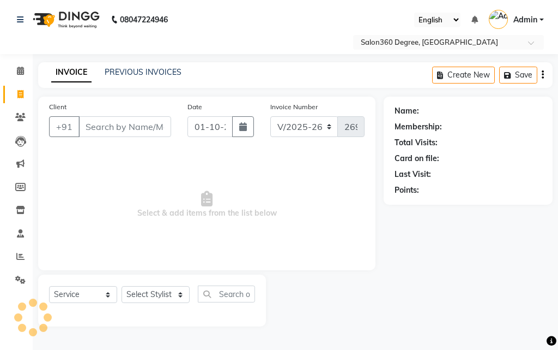
click at [115, 124] on input "Client" at bounding box center [125, 126] width 93 height 21
type input "9823221883"
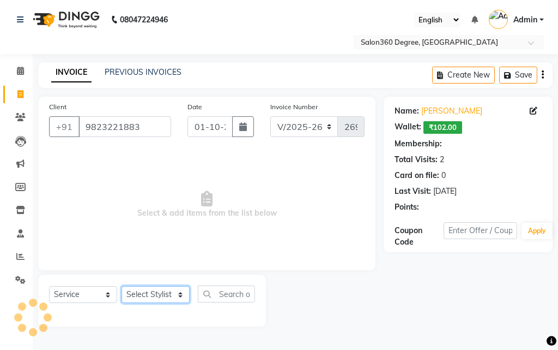
click at [182, 294] on select "Select Stylist [PERSON_NAME] [PERSON_NAME] dwarka [PERSON_NAME] khde [PERSON_NA…" at bounding box center [156, 294] width 68 height 17
select select "37037"
click at [122, 286] on select "Select Stylist [PERSON_NAME] [PERSON_NAME] dwarka [PERSON_NAME] khde [PERSON_NA…" at bounding box center [156, 294] width 68 height 17
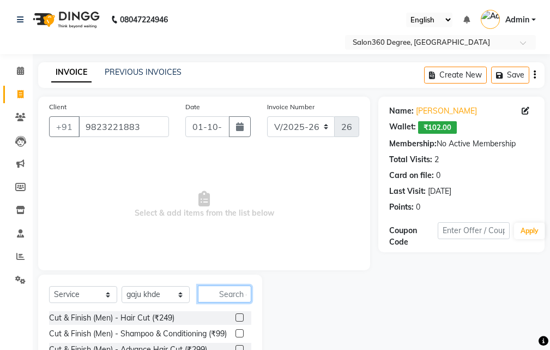
click at [237, 293] on input "text" at bounding box center [224, 293] width 53 height 17
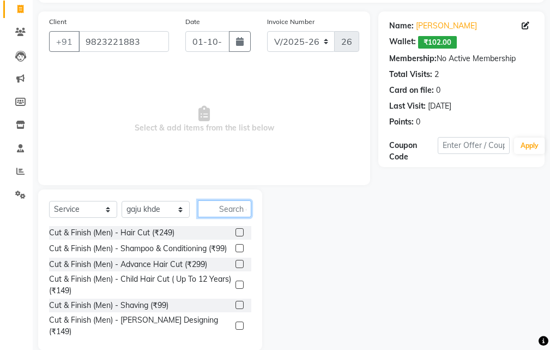
scroll to position [102, 0]
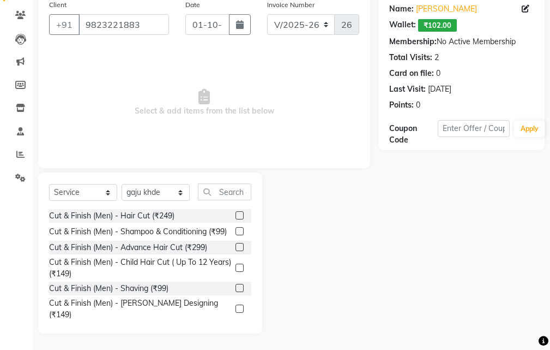
click at [236, 215] on label at bounding box center [240, 215] width 8 height 8
click at [236, 215] on input "checkbox" at bounding box center [239, 215] width 7 height 7
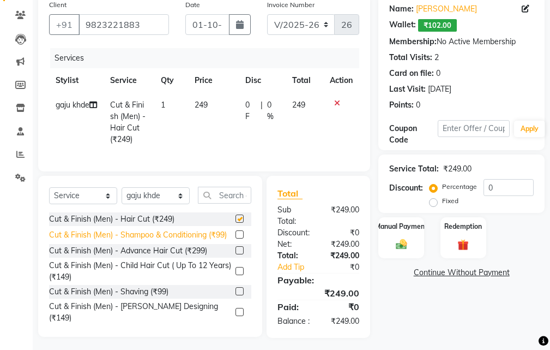
checkbox input "false"
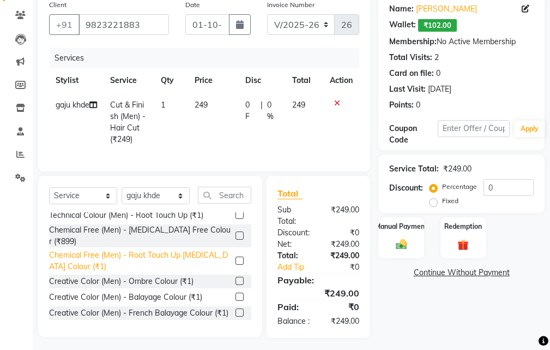
scroll to position [382, 0]
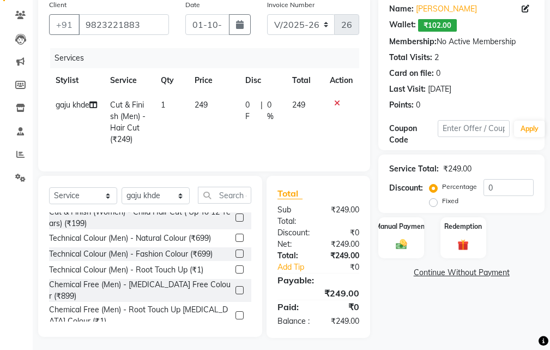
click at [236, 242] on label at bounding box center [240, 237] width 8 height 8
click at [236, 242] on input "checkbox" at bounding box center [239, 237] width 7 height 7
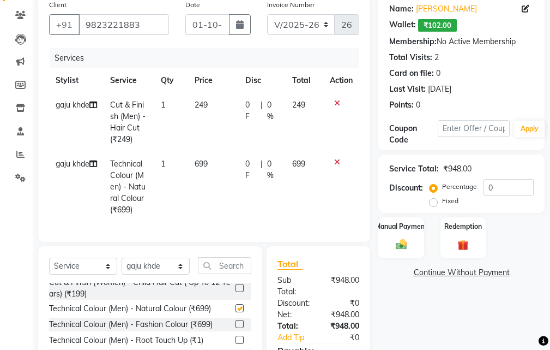
checkbox input "false"
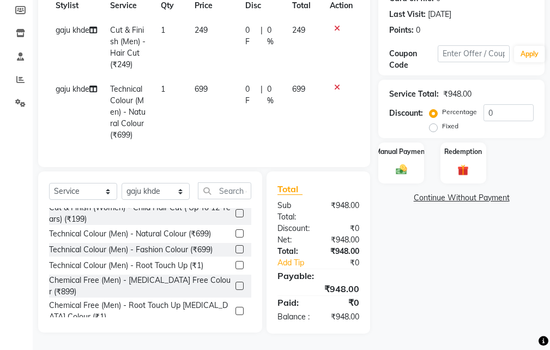
scroll to position [142, 0]
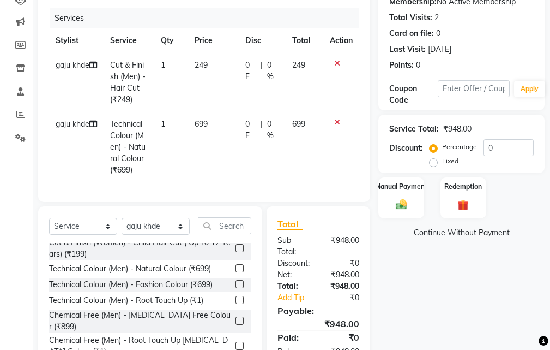
click at [222, 154] on td "699" at bounding box center [213, 147] width 51 height 70
select select "37037"
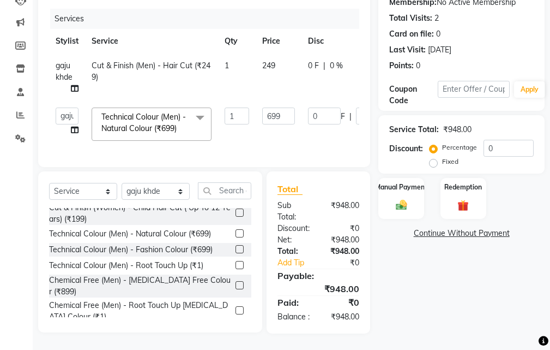
click at [369, 107] on div "Client [PHONE_NUMBER] Date [DATE] Invoice Number V/2025 V/[PHONE_NUMBER] Servic…" at bounding box center [204, 61] width 332 height 212
click at [107, 200] on select "Select Service Product Membership Package Voucher Prepaid Gift Card" at bounding box center [83, 191] width 68 height 17
select select "product"
click at [49, 190] on select "Select Service Product Membership Package Voucher Prepaid Gift Card" at bounding box center [83, 191] width 68 height 17
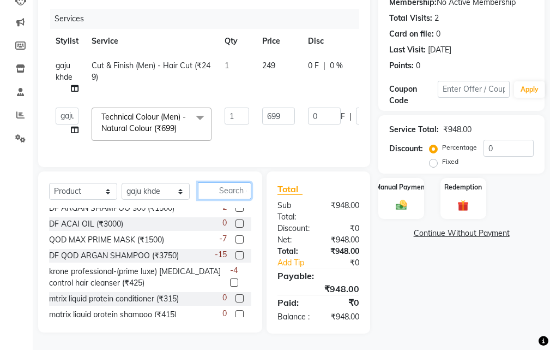
click at [227, 199] on input "text" at bounding box center [224, 190] width 53 height 17
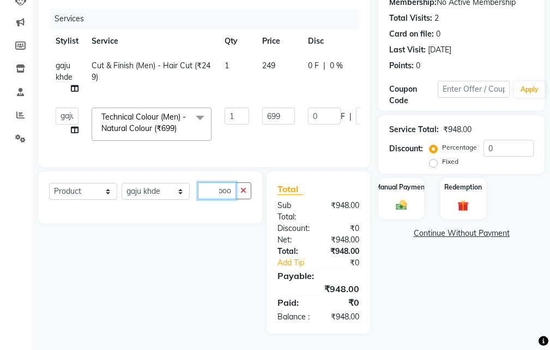
scroll to position [0, 1]
type input "b"
type input "d"
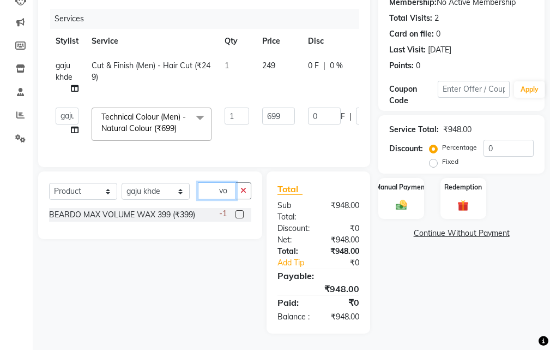
type input "vo"
click at [240, 218] on label at bounding box center [240, 214] width 8 height 8
click at [240, 218] on input "checkbox" at bounding box center [239, 214] width 7 height 7
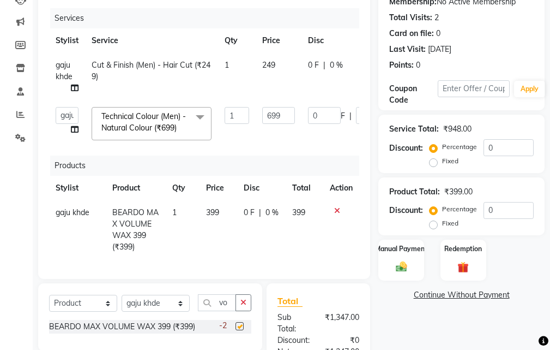
checkbox input "false"
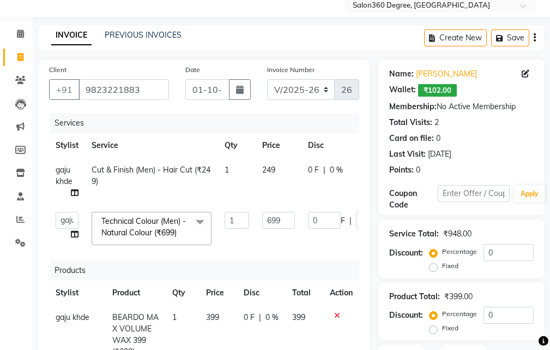
scroll to position [33, 0]
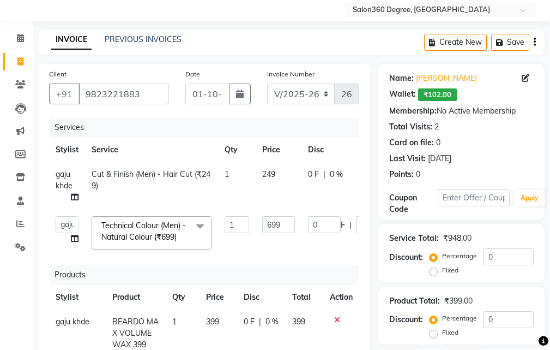
click at [304, 169] on td "0 F | 0 %" at bounding box center [352, 185] width 100 height 47
select select "37037"
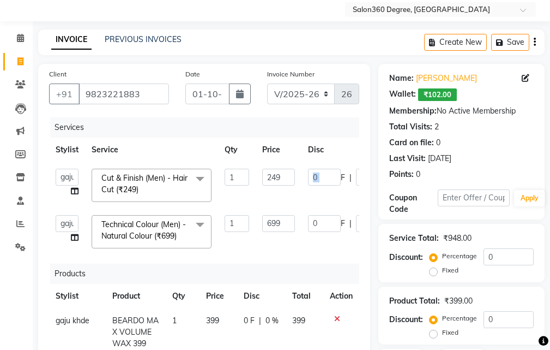
drag, startPoint x: 341, startPoint y: 179, endPoint x: 296, endPoint y: 178, distance: 45.3
click at [305, 178] on td "0 F | 0 %" at bounding box center [352, 185] width 100 height 46
drag, startPoint x: 359, startPoint y: 180, endPoint x: 297, endPoint y: 176, distance: 61.8
click at [297, 176] on tr "[PERSON_NAME] [PERSON_NAME] dwarka [PERSON_NAME] khde [PERSON_NAME] Mahesh [PER…" at bounding box center [259, 185] width 420 height 46
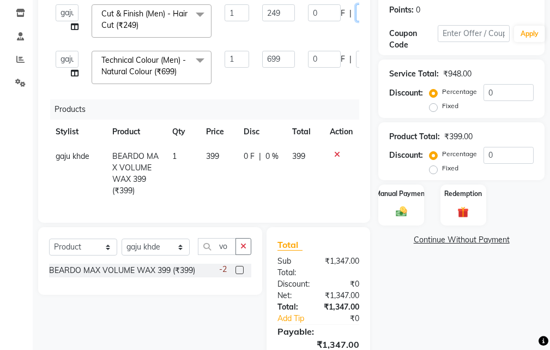
scroll to position [251, 0]
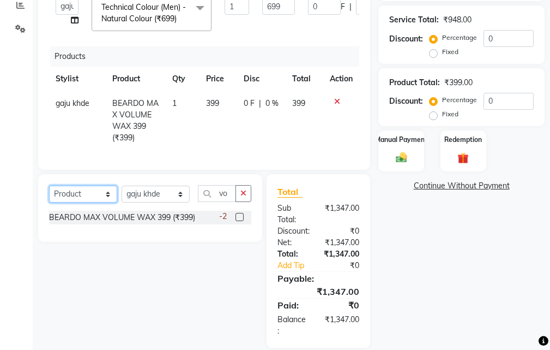
click at [107, 200] on select "Select Service Product Membership Package Voucher Prepaid Gift Card" at bounding box center [83, 193] width 68 height 17
select select "service"
click at [49, 194] on select "Select Service Product Membership Package Voucher Prepaid Gift Card" at bounding box center [83, 193] width 68 height 17
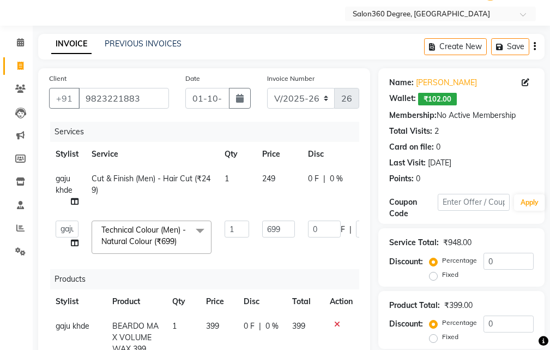
scroll to position [55, 0]
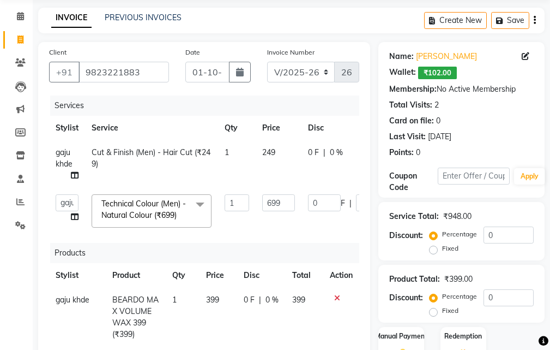
click at [328, 109] on div "Services" at bounding box center [208, 105] width 317 height 20
click at [330, 107] on div "Services" at bounding box center [208, 105] width 317 height 20
click at [358, 135] on th "Disc" at bounding box center [352, 128] width 100 height 25
drag, startPoint x: 338, startPoint y: 152, endPoint x: 312, endPoint y: 116, distance: 44.2
click at [268, 137] on table "Stylist Service Qty Price Disc Total Action gaju khde Cut & Finish (Men) - Hair…" at bounding box center [259, 175] width 420 height 118
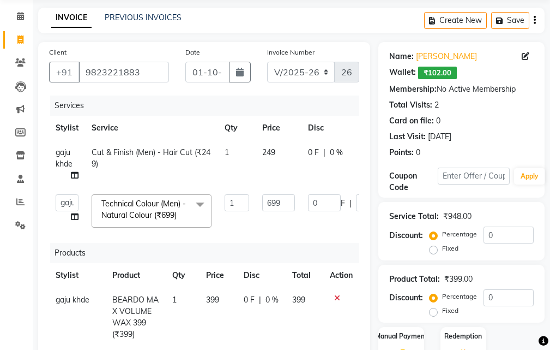
click at [355, 115] on div "Services" at bounding box center [208, 105] width 317 height 20
drag, startPoint x: 297, startPoint y: 120, endPoint x: 291, endPoint y: 105, distance: 15.7
click at [291, 105] on div "Services" at bounding box center [208, 105] width 317 height 20
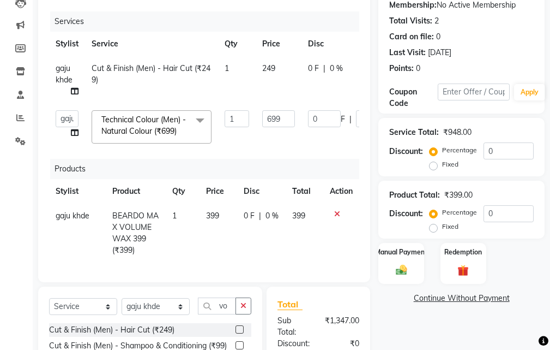
scroll to position [164, 0]
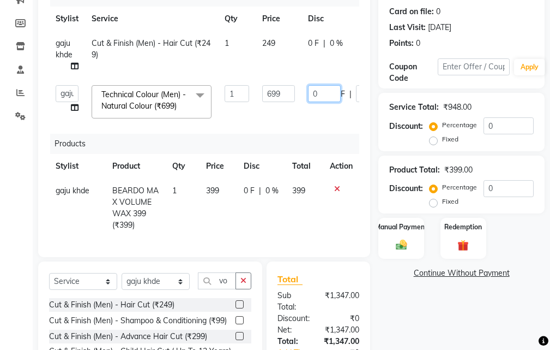
click at [338, 118] on td "0 F | 0 %" at bounding box center [352, 102] width 100 height 46
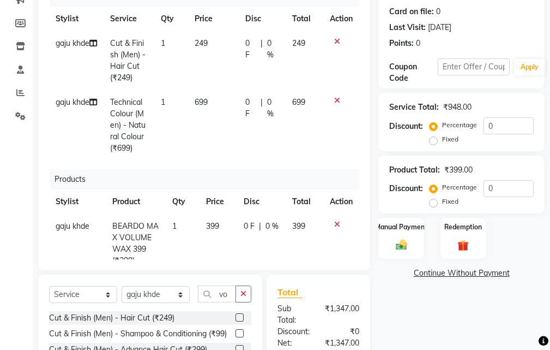
click at [337, 118] on tr "gaju khde Technical Colour (Men) - Natural Colour (₹699) 1 699 0 F | 0 % 699" at bounding box center [204, 125] width 310 height 70
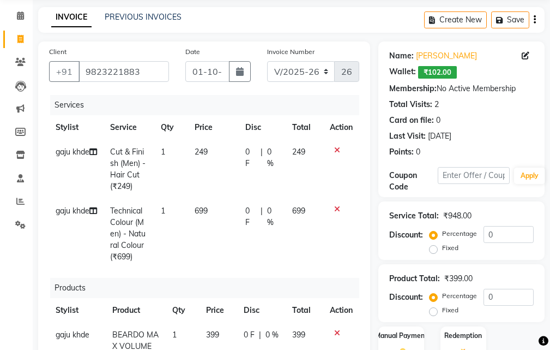
scroll to position [55, 0]
click at [334, 149] on icon at bounding box center [337, 151] width 6 height 8
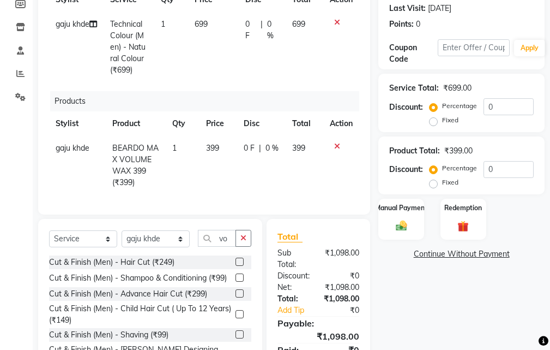
scroll to position [164, 0]
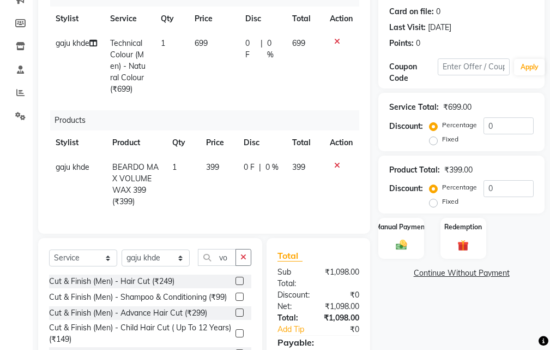
click at [212, 38] on td "699" at bounding box center [213, 66] width 51 height 70
select select "37037"
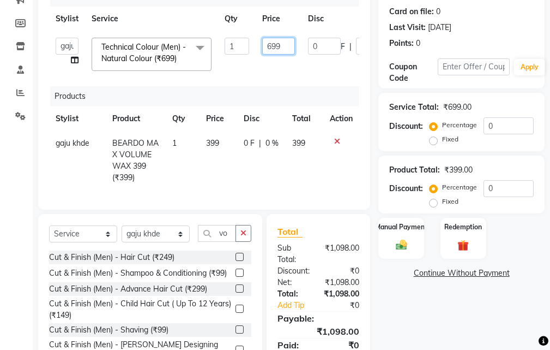
click at [285, 50] on input "699" at bounding box center [278, 46] width 33 height 17
type input "650"
click at [437, 244] on div "Manual Payment Redemption" at bounding box center [461, 238] width 183 height 41
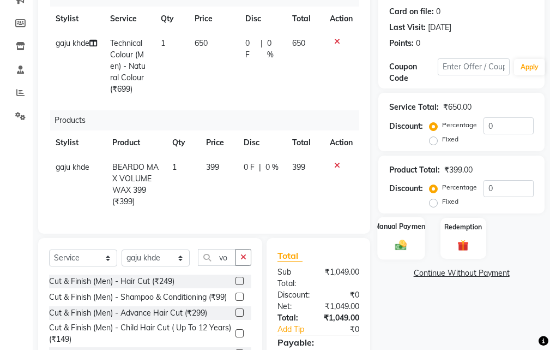
click at [395, 241] on img at bounding box center [401, 244] width 19 height 13
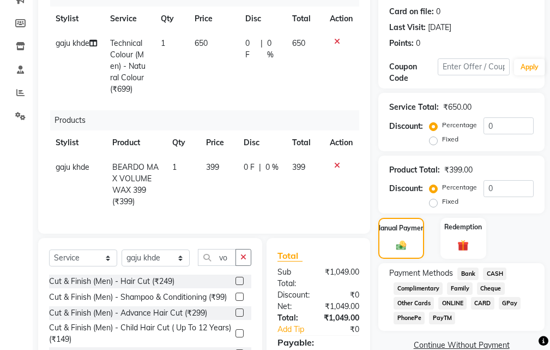
click at [465, 272] on span "Bank" at bounding box center [468, 273] width 21 height 13
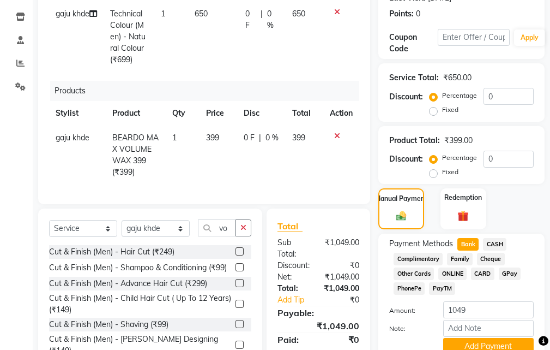
scroll to position [250, 0]
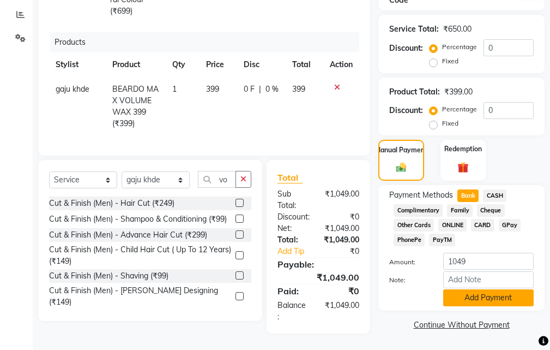
click at [476, 291] on button "Add Payment" at bounding box center [488, 297] width 91 height 17
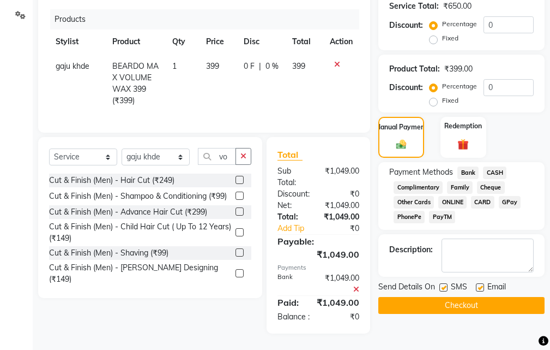
scroll to position [284, 0]
click at [473, 297] on button "Checkout" at bounding box center [461, 305] width 166 height 17
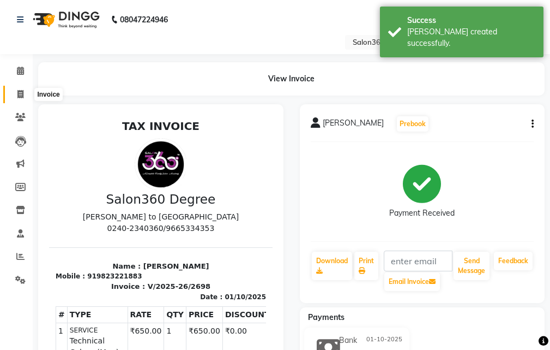
click at [23, 98] on icon at bounding box center [20, 94] width 6 height 8
select select "service"
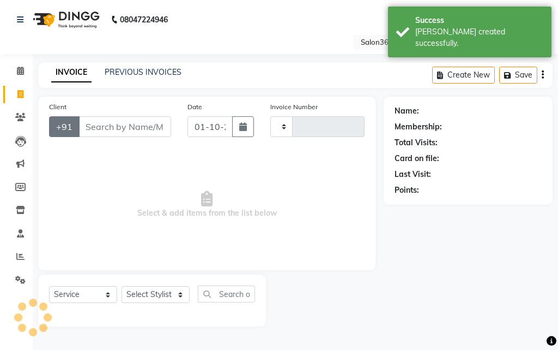
type input "2699"
select select "5215"
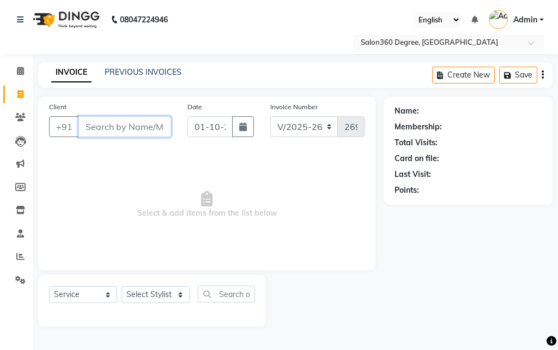
click at [115, 133] on input "Client" at bounding box center [125, 126] width 93 height 21
paste input "860003337"
type input "860003337"
click at [137, 123] on span "Add Client" at bounding box center [143, 126] width 43 height 11
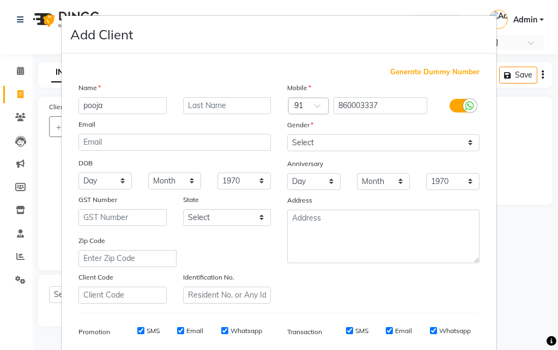
type input "pooja"
click at [224, 107] on input "text" at bounding box center [227, 105] width 88 height 17
type input "[PERSON_NAME]"
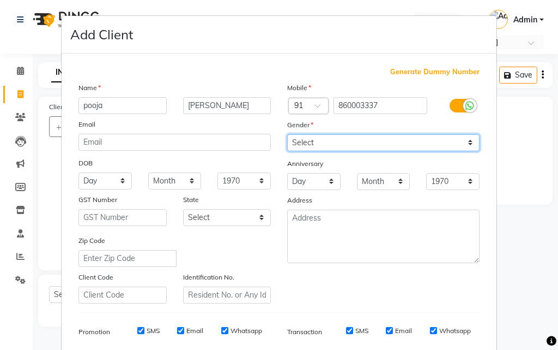
click at [468, 143] on select "Select [DEMOGRAPHIC_DATA] [DEMOGRAPHIC_DATA] Other Prefer Not To Say" at bounding box center [383, 142] width 192 height 17
select select "[DEMOGRAPHIC_DATA]"
click at [287, 134] on select "Select [DEMOGRAPHIC_DATA] [DEMOGRAPHIC_DATA] Other Prefer Not To Say" at bounding box center [383, 142] width 192 height 17
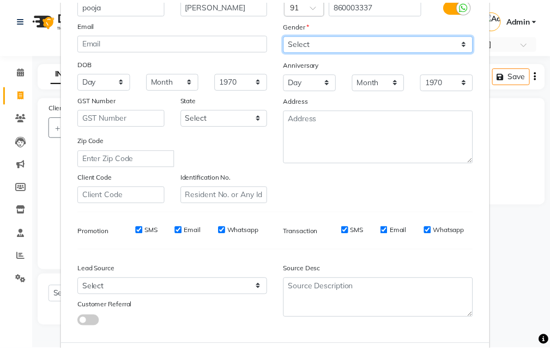
scroll to position [154, 0]
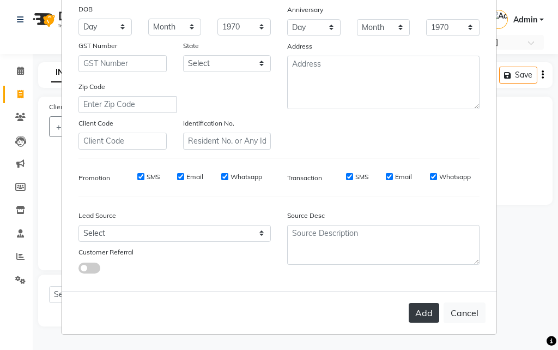
click at [425, 306] on button "Add" at bounding box center [424, 313] width 31 height 20
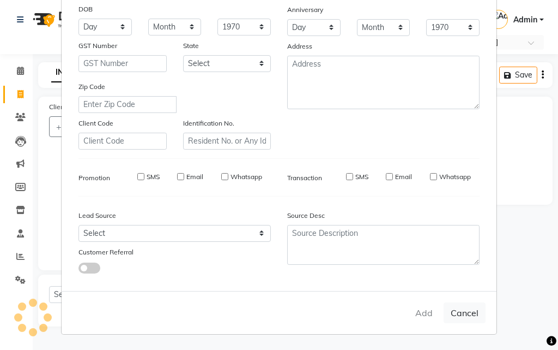
select select
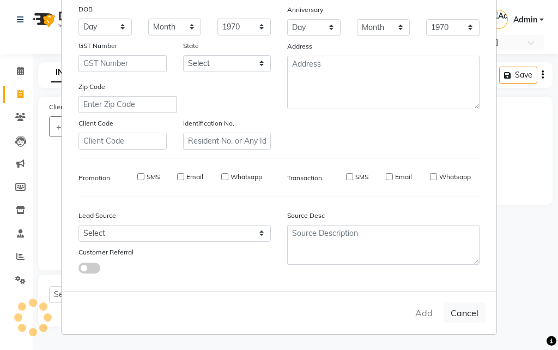
select select
checkbox input "false"
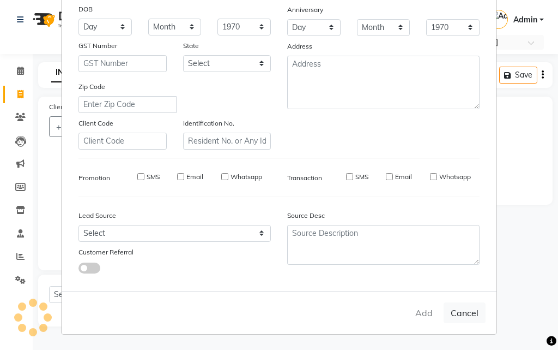
checkbox input "false"
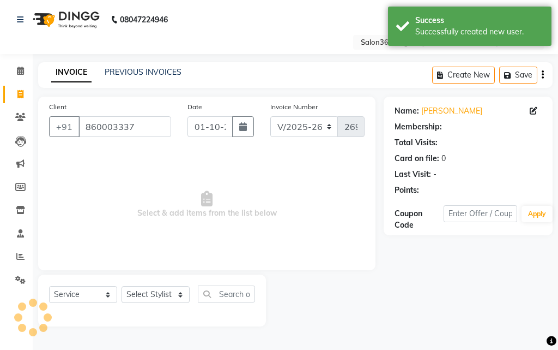
select select "1: Object"
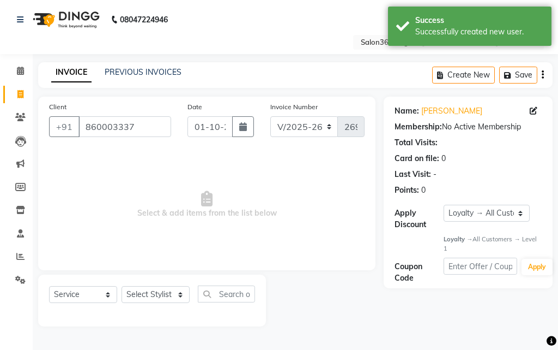
click at [149, 190] on span "Select & add items from the list below" at bounding box center [207, 204] width 316 height 109
click at [179, 293] on select "Select Stylist [PERSON_NAME] [PERSON_NAME] dwarka [PERSON_NAME] khde [PERSON_NA…" at bounding box center [156, 294] width 68 height 17
select select "90875"
click at [122, 286] on select "Select Stylist [PERSON_NAME] [PERSON_NAME] dwarka [PERSON_NAME] khde [PERSON_NA…" at bounding box center [156, 294] width 68 height 17
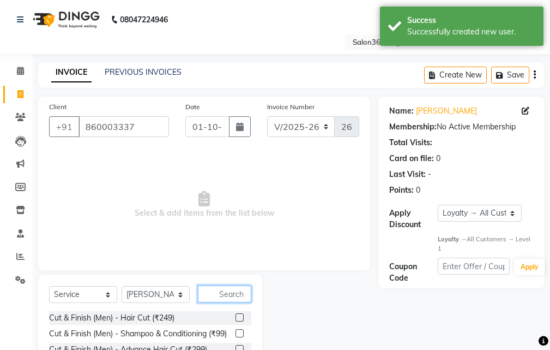
click at [237, 292] on input "text" at bounding box center [224, 293] width 53 height 17
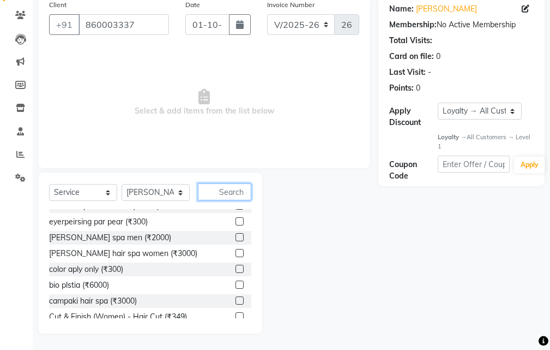
scroll to position [273, 0]
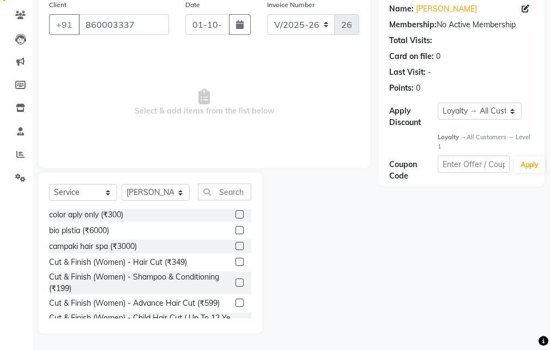
click at [236, 260] on label at bounding box center [240, 261] width 8 height 8
click at [236, 260] on input "checkbox" at bounding box center [239, 261] width 7 height 7
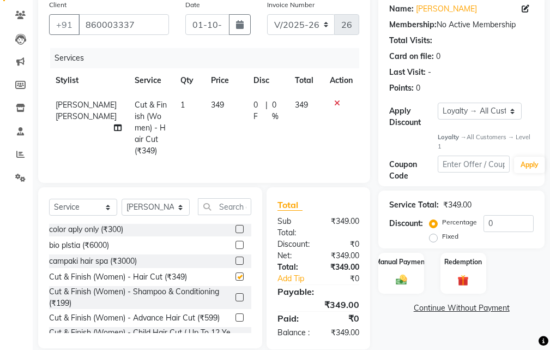
checkbox input "false"
click at [400, 263] on label "Manual Payment" at bounding box center [401, 261] width 55 height 10
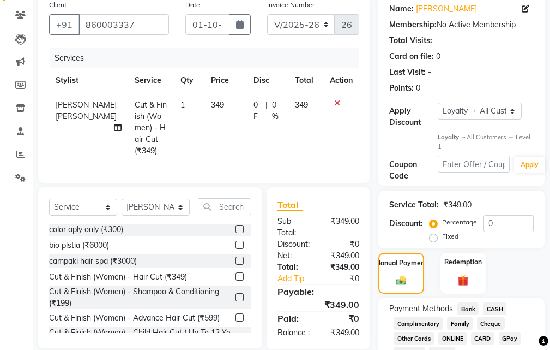
click at [469, 309] on span "Bank" at bounding box center [468, 308] width 21 height 13
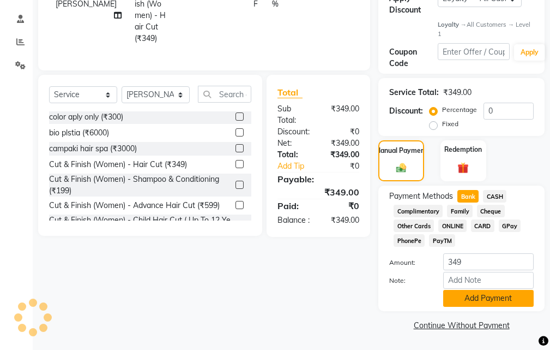
click at [474, 293] on button "Add Payment" at bounding box center [488, 298] width 91 height 17
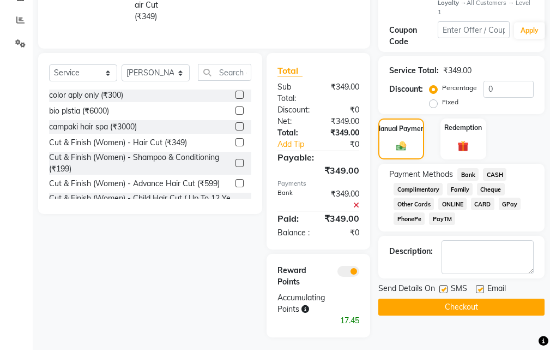
scroll to position [248, 0]
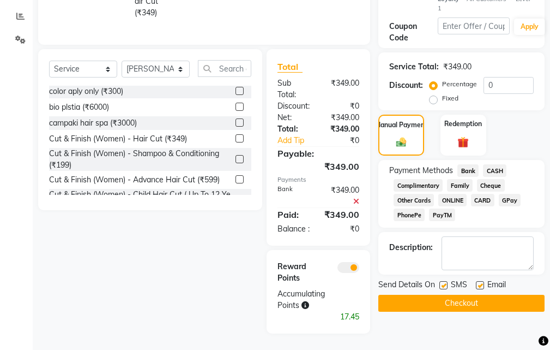
click at [461, 301] on button "Checkout" at bounding box center [461, 302] width 166 height 17
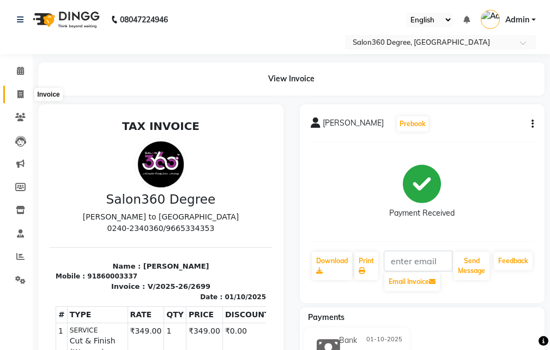
click at [19, 98] on span at bounding box center [20, 94] width 19 height 13
select select "service"
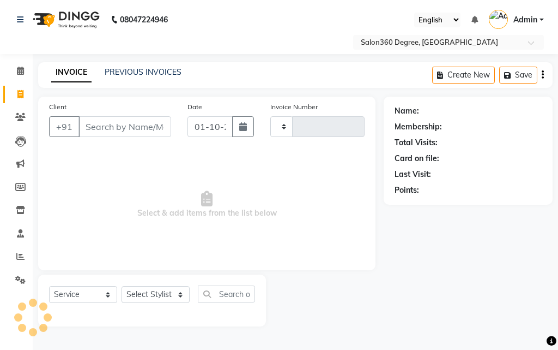
type input "2700"
select select "5215"
click at [88, 122] on input "Client" at bounding box center [125, 126] width 93 height 21
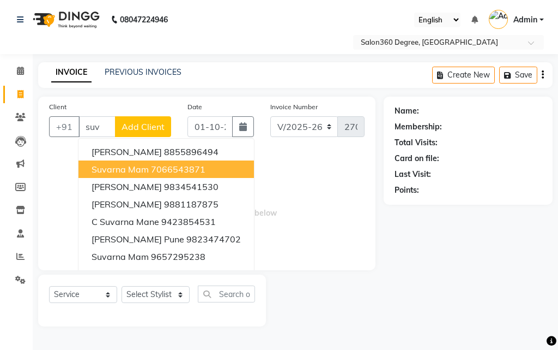
click at [111, 172] on span "suvarna mam" at bounding box center [120, 169] width 57 height 11
type input "7066543871"
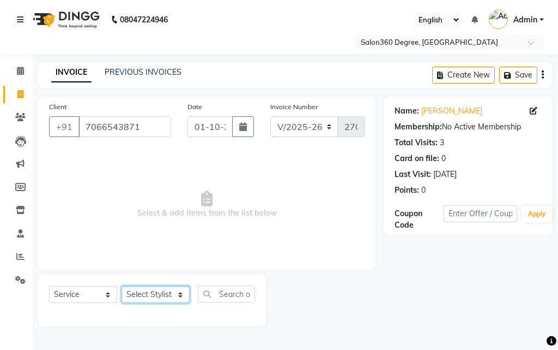
click at [181, 296] on select "Select Stylist [PERSON_NAME] [PERSON_NAME] dwarka [PERSON_NAME] khde [PERSON_NA…" at bounding box center [156, 294] width 68 height 17
select select "81024"
click at [122, 286] on select "Select Stylist [PERSON_NAME] [PERSON_NAME] dwarka [PERSON_NAME] khde [PERSON_NA…" at bounding box center [156, 294] width 68 height 17
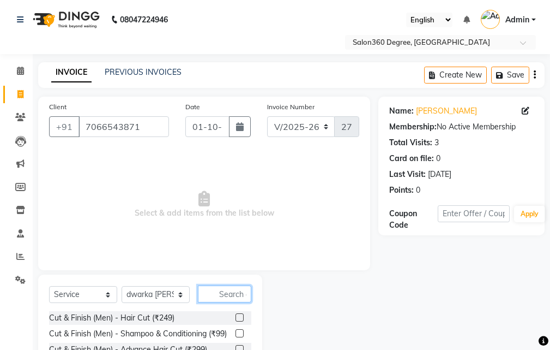
click at [212, 294] on input "text" at bounding box center [224, 293] width 53 height 17
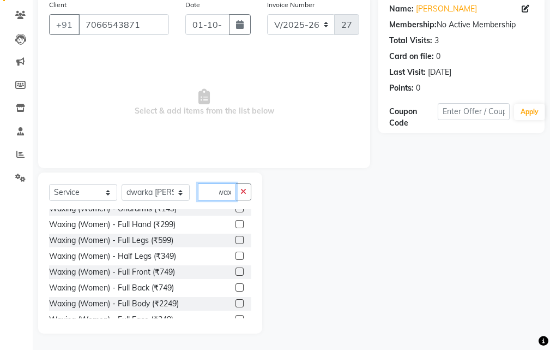
scroll to position [109, 0]
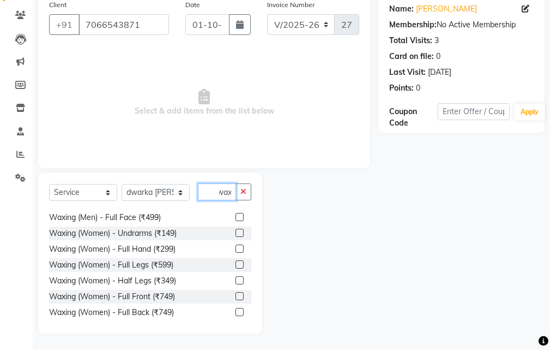
type input "wax"
click at [236, 249] on label at bounding box center [240, 248] width 8 height 8
click at [236, 249] on input "checkbox" at bounding box center [239, 248] width 7 height 7
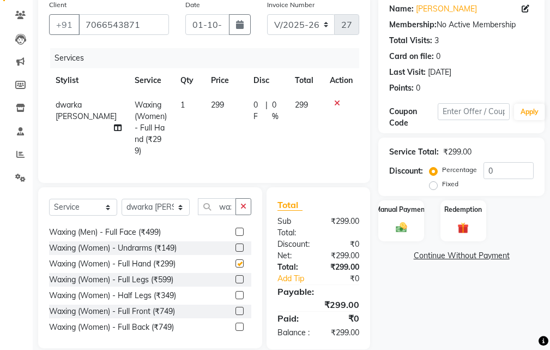
checkbox input "false"
click at [236, 243] on label at bounding box center [240, 247] width 8 height 8
click at [236, 244] on input "checkbox" at bounding box center [239, 247] width 7 height 7
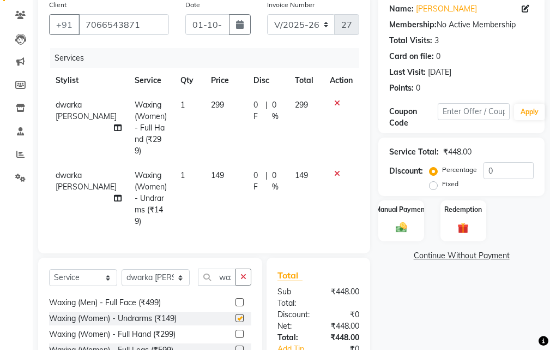
checkbox input "false"
click at [442, 182] on label "Fixed" at bounding box center [450, 184] width 16 height 10
click at [435, 182] on input "Fixed" at bounding box center [436, 184] width 8 height 8
radio input "true"
click at [442, 171] on label "Percentage" at bounding box center [459, 170] width 35 height 10
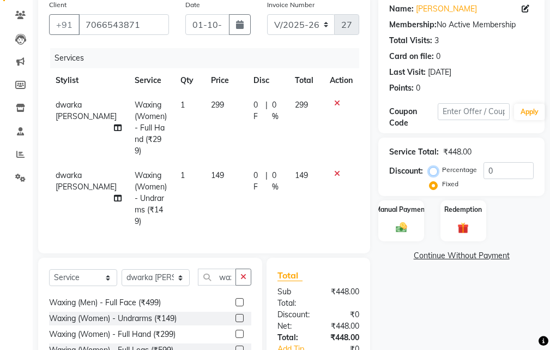
click at [436, 171] on input "Percentage" at bounding box center [436, 170] width 8 height 8
radio input "true"
click at [508, 173] on input "0" at bounding box center [509, 170] width 50 height 17
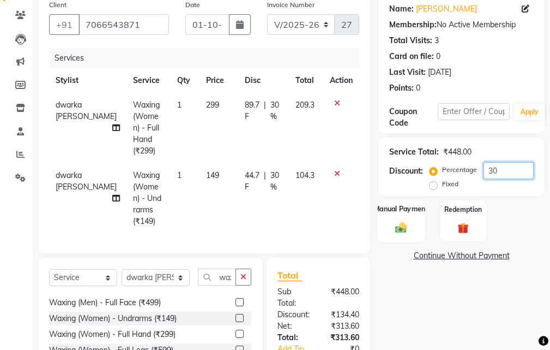
type input "30"
click at [395, 232] on img at bounding box center [401, 227] width 19 height 13
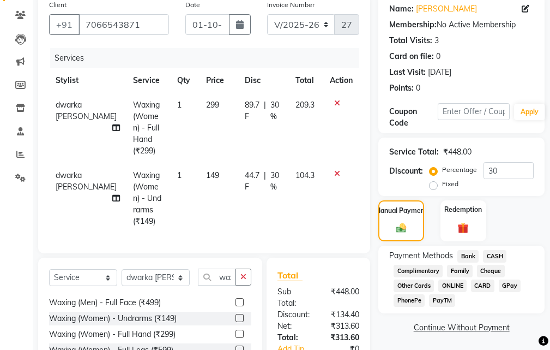
click at [534, 216] on div "Manual Payment Redemption" at bounding box center [461, 220] width 183 height 41
